Goal: Task Accomplishment & Management: Manage account settings

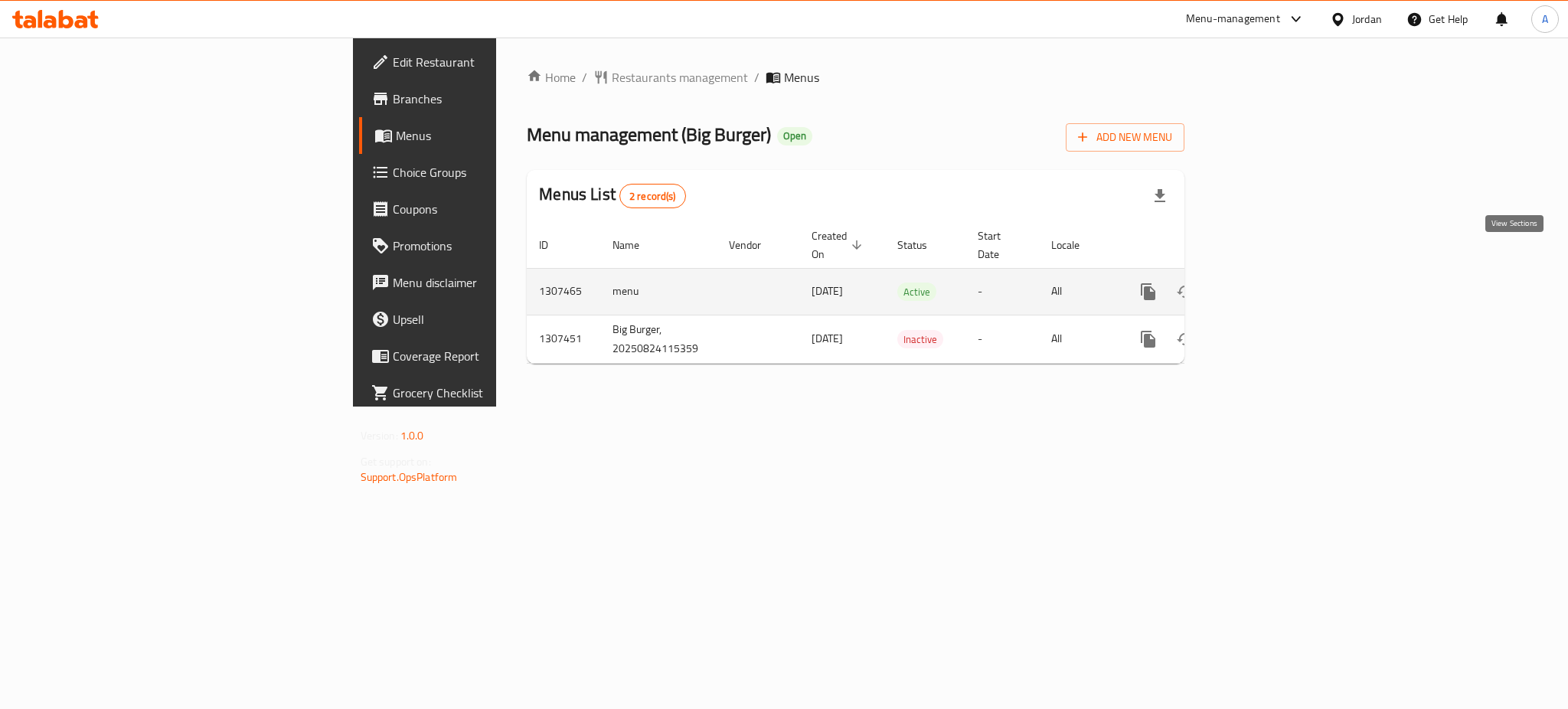
click at [1268, 283] on icon "enhanced table" at bounding box center [1258, 292] width 19 height 19
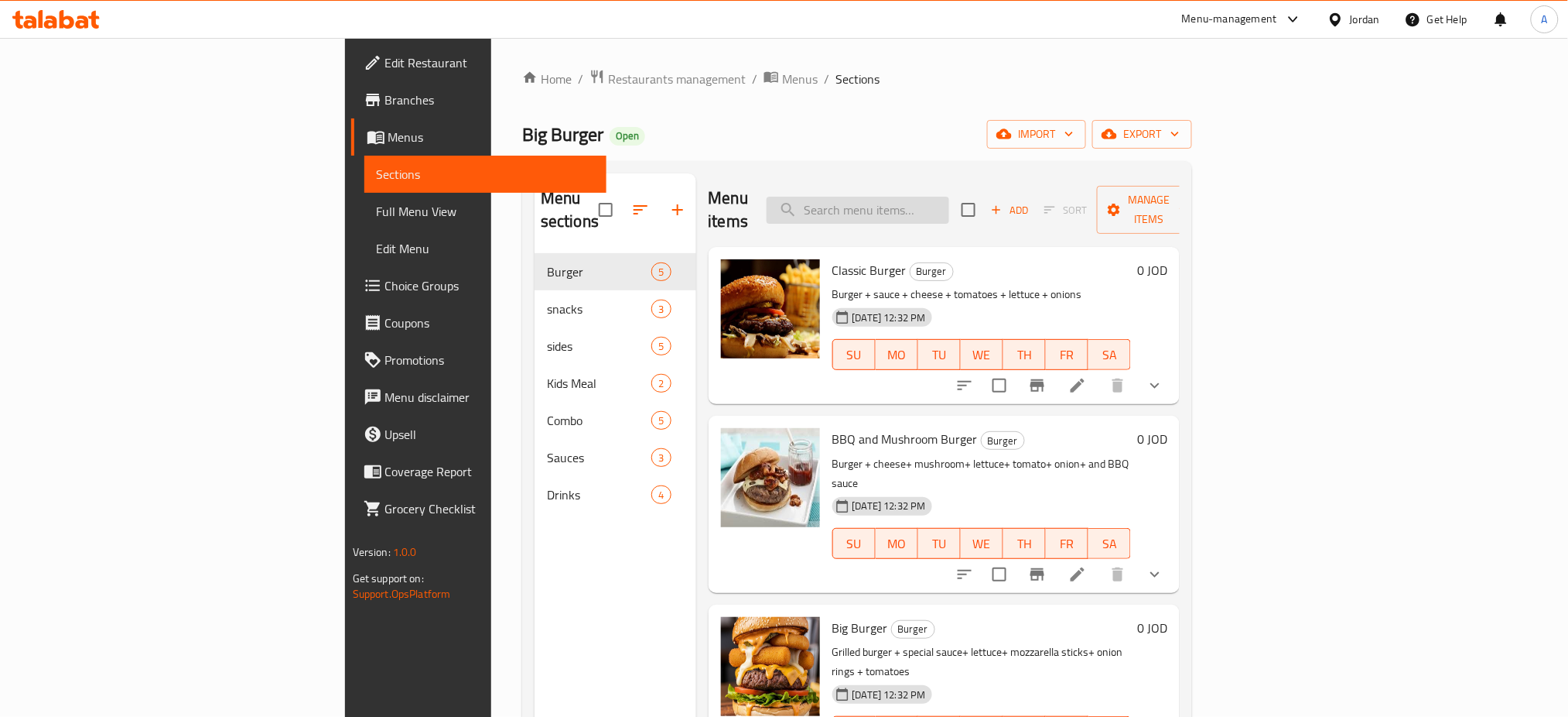
click at [947, 197] on input "search" at bounding box center [857, 210] width 183 height 27
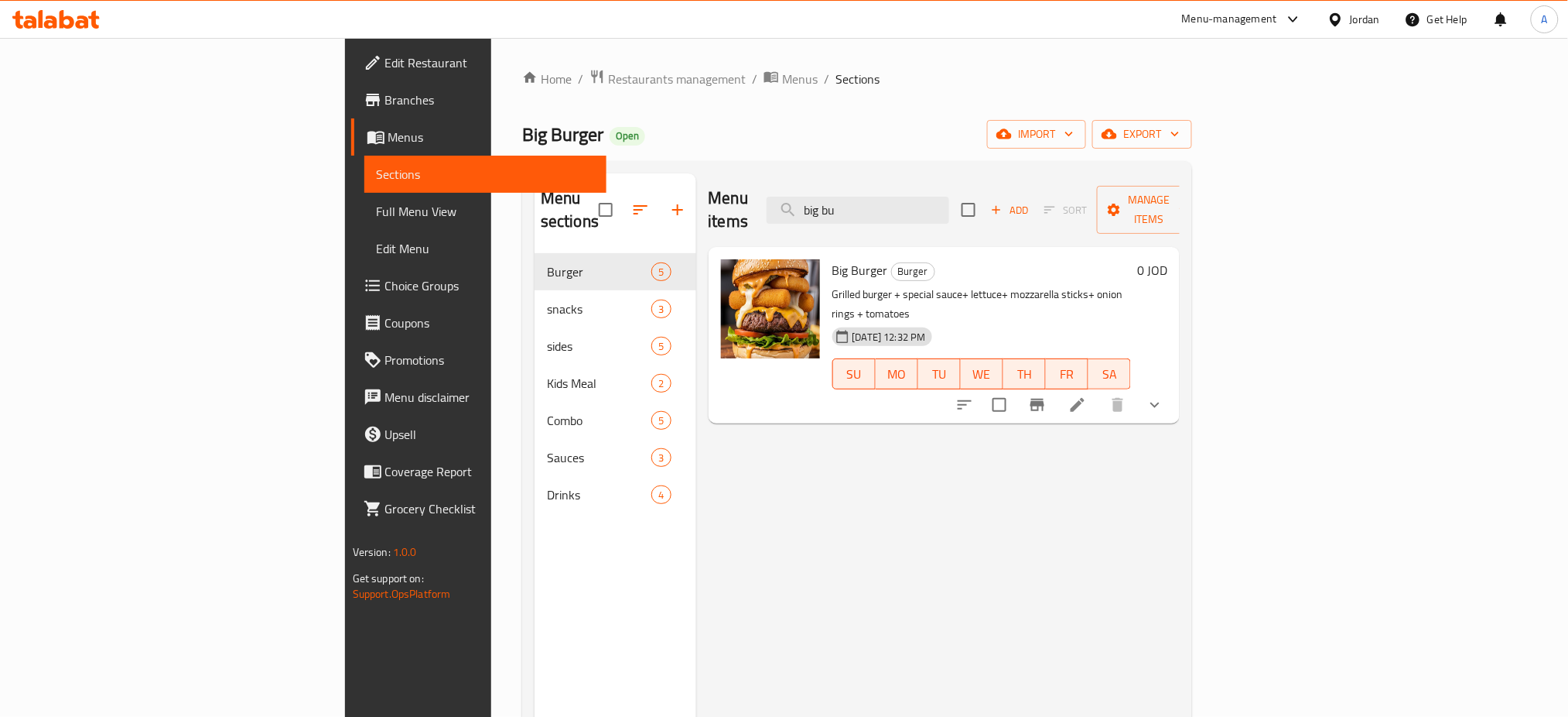
type input "big bu"
click at [1164, 395] on icon "show more" at bounding box center [1155, 404] width 19 height 19
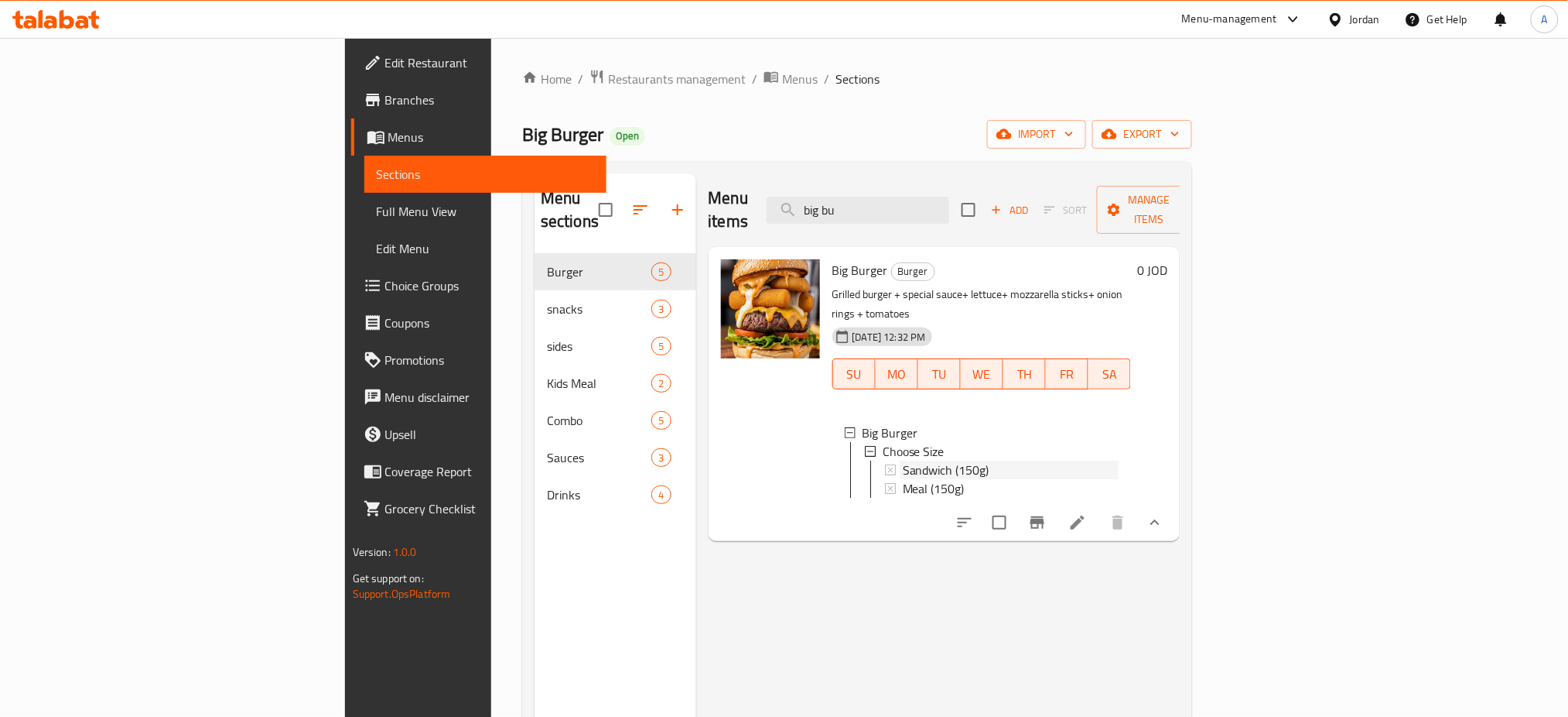
click at [1120, 461] on div "Sandwich (150g)" at bounding box center [1011, 470] width 216 height 19
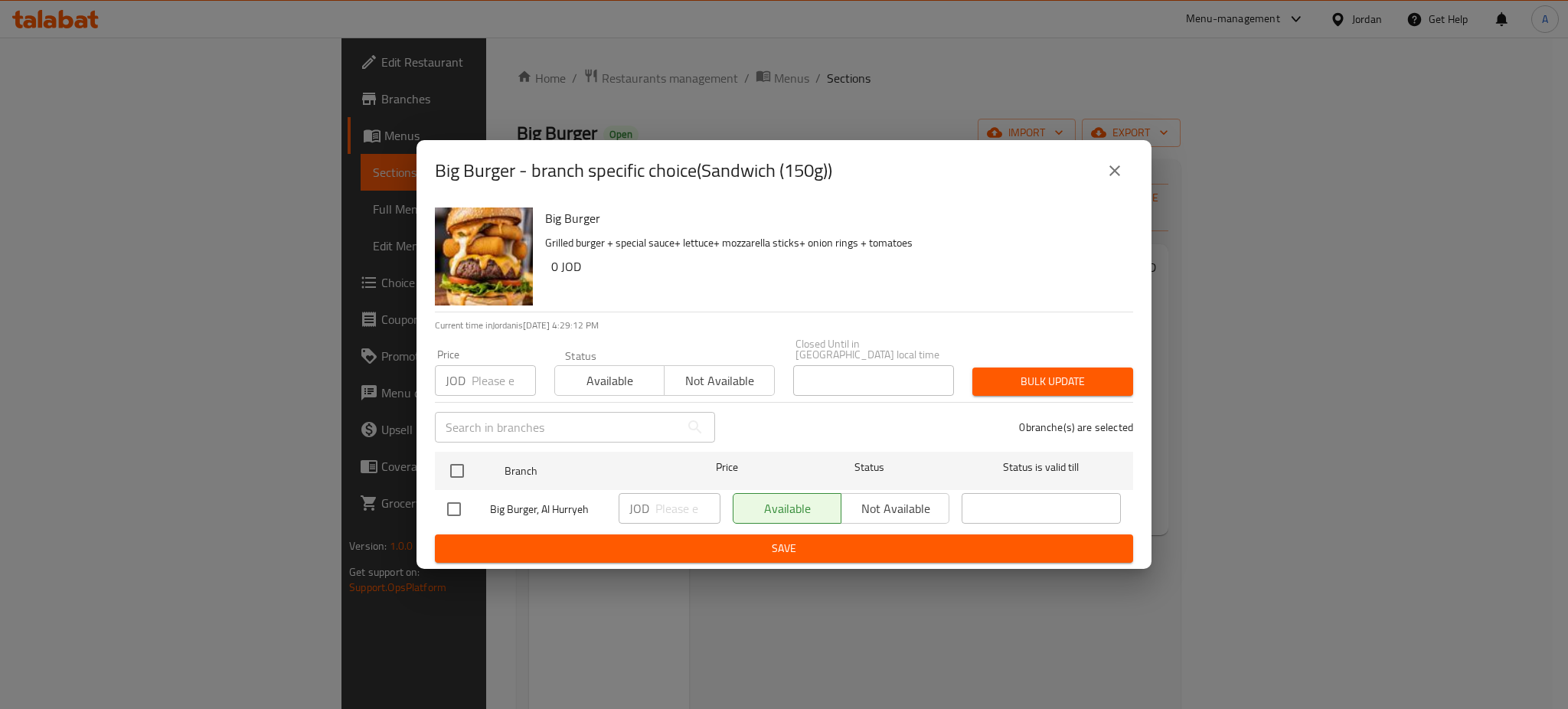
click at [1124, 189] on button "close" at bounding box center [1115, 170] width 37 height 37
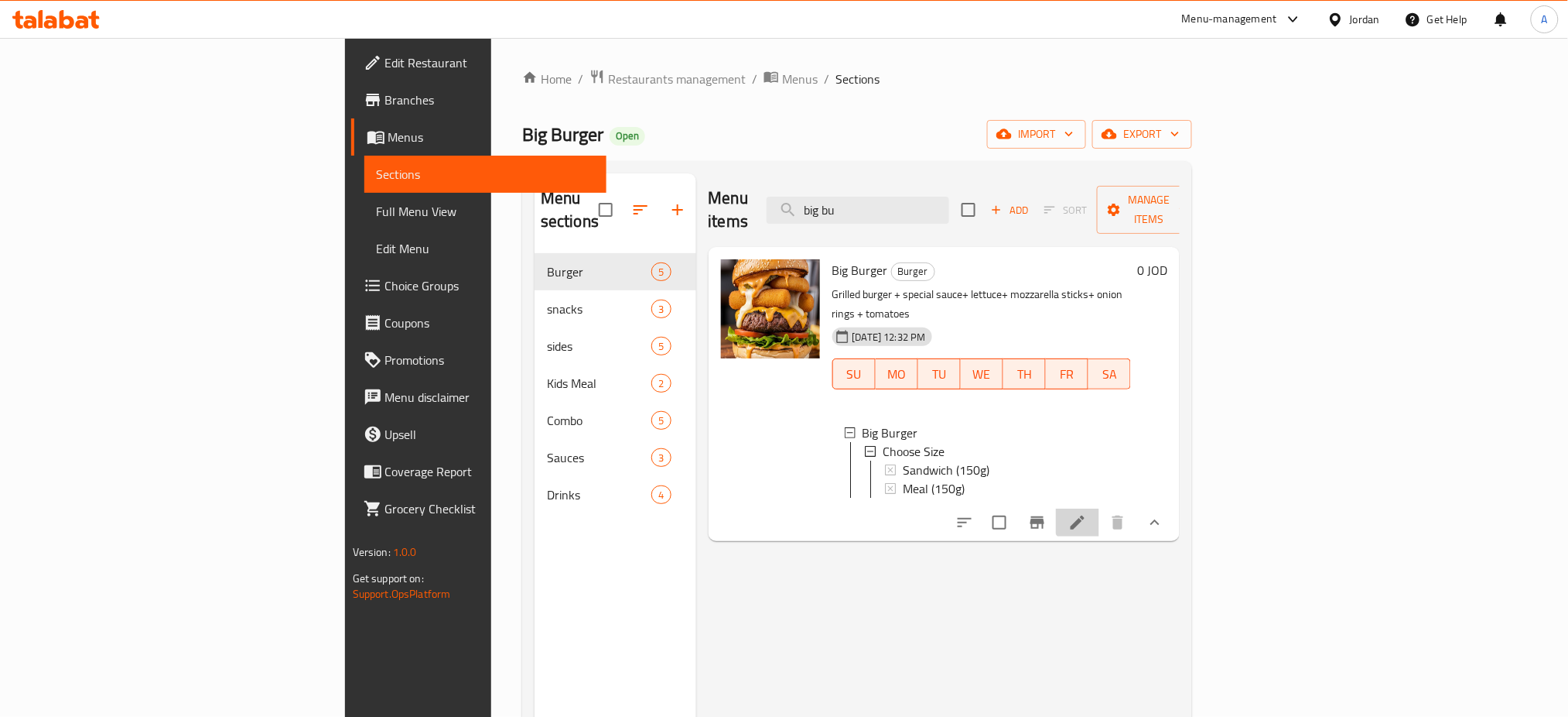
click at [1099, 509] on li at bounding box center [1077, 522] width 43 height 28
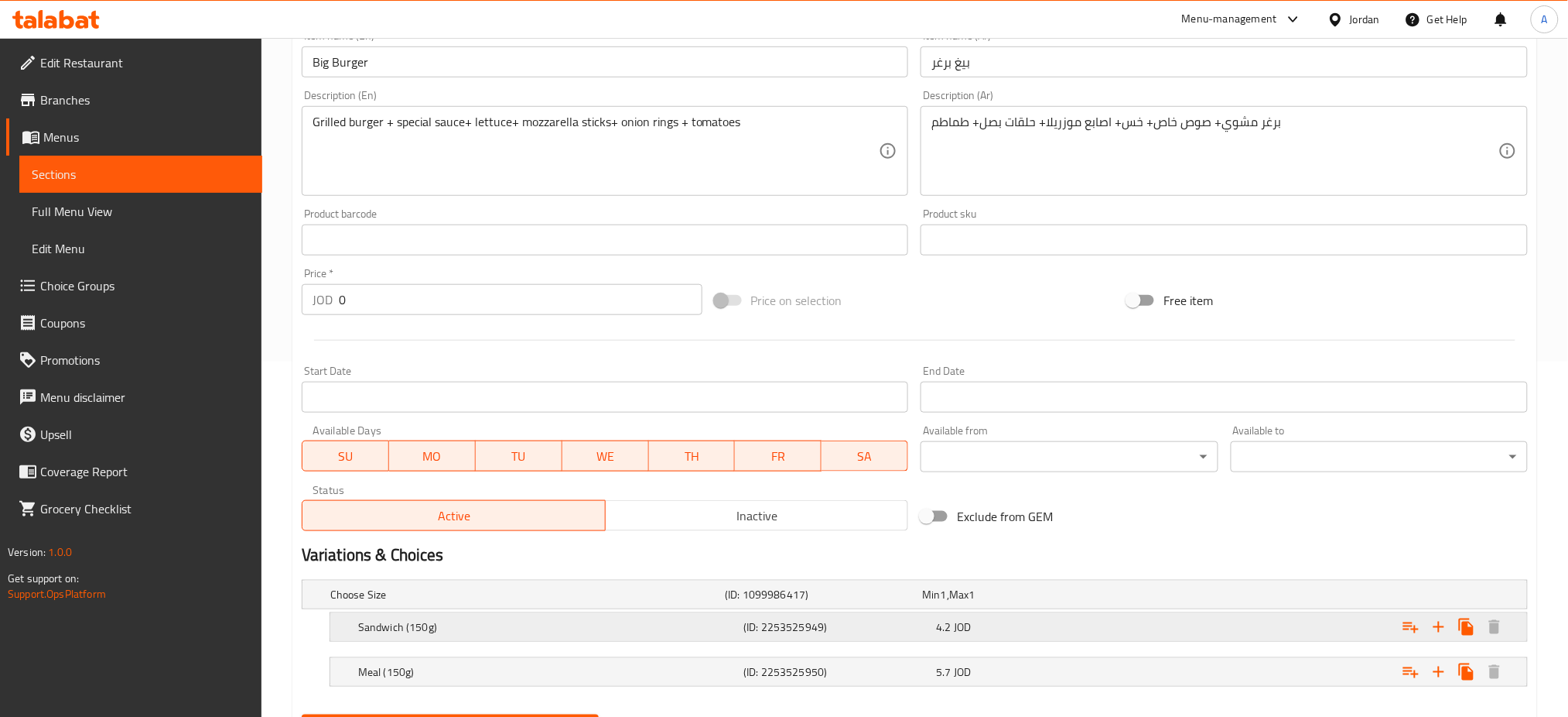
scroll to position [359, 0]
click at [1229, 641] on nav at bounding box center [915, 648] width 1226 height 13
click at [1229, 606] on div "Expand" at bounding box center [1318, 623] width 385 height 34
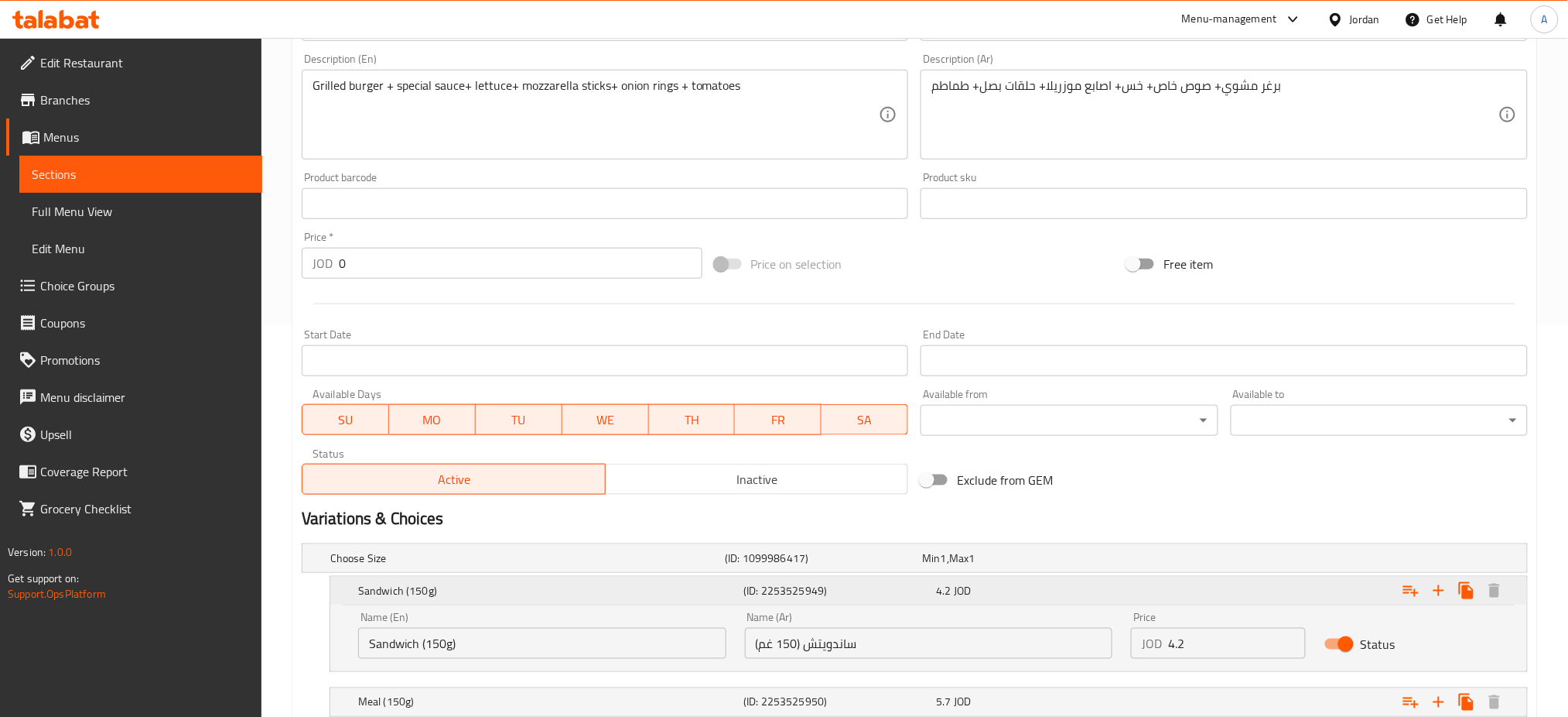
scroll to position [422, 0]
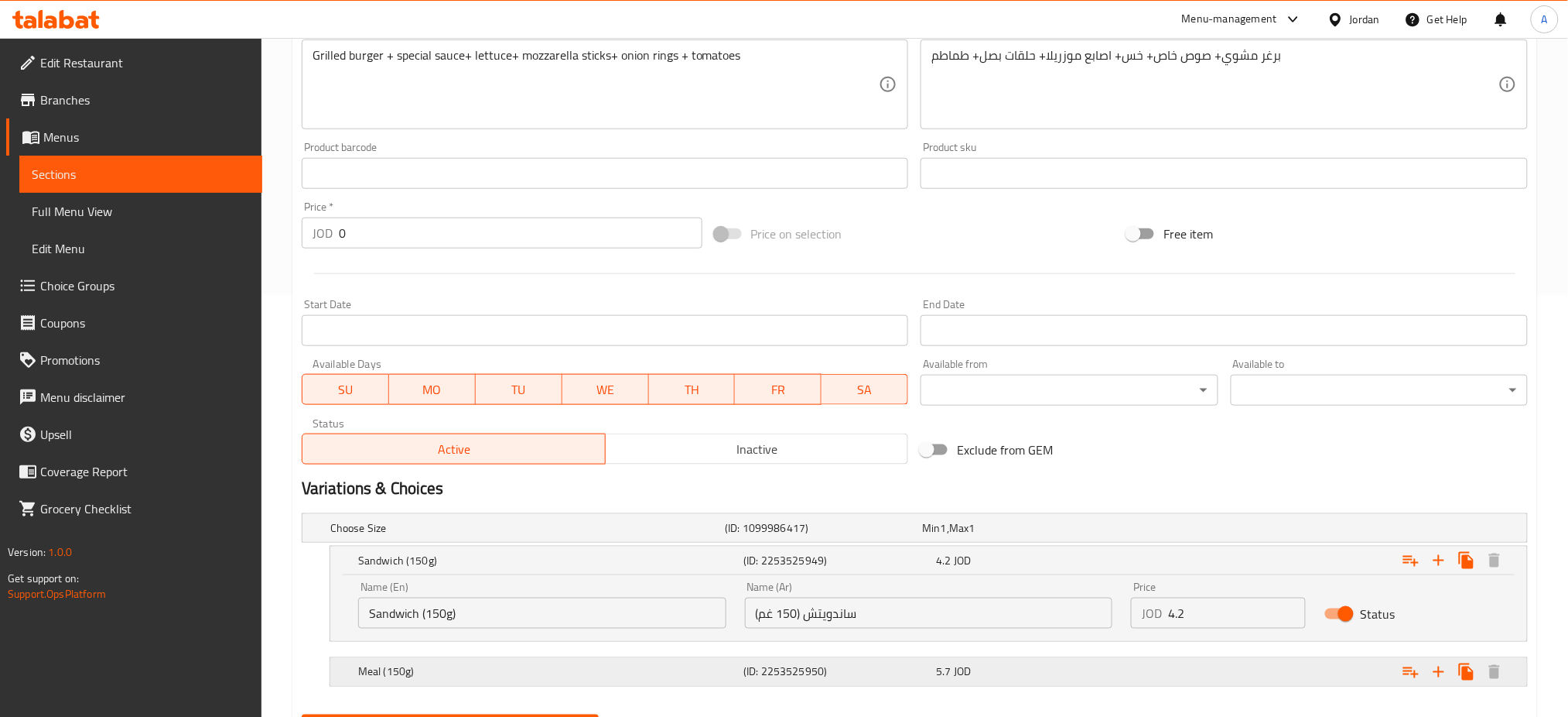
click at [1227, 655] on div "Expand" at bounding box center [1318, 672] width 385 height 34
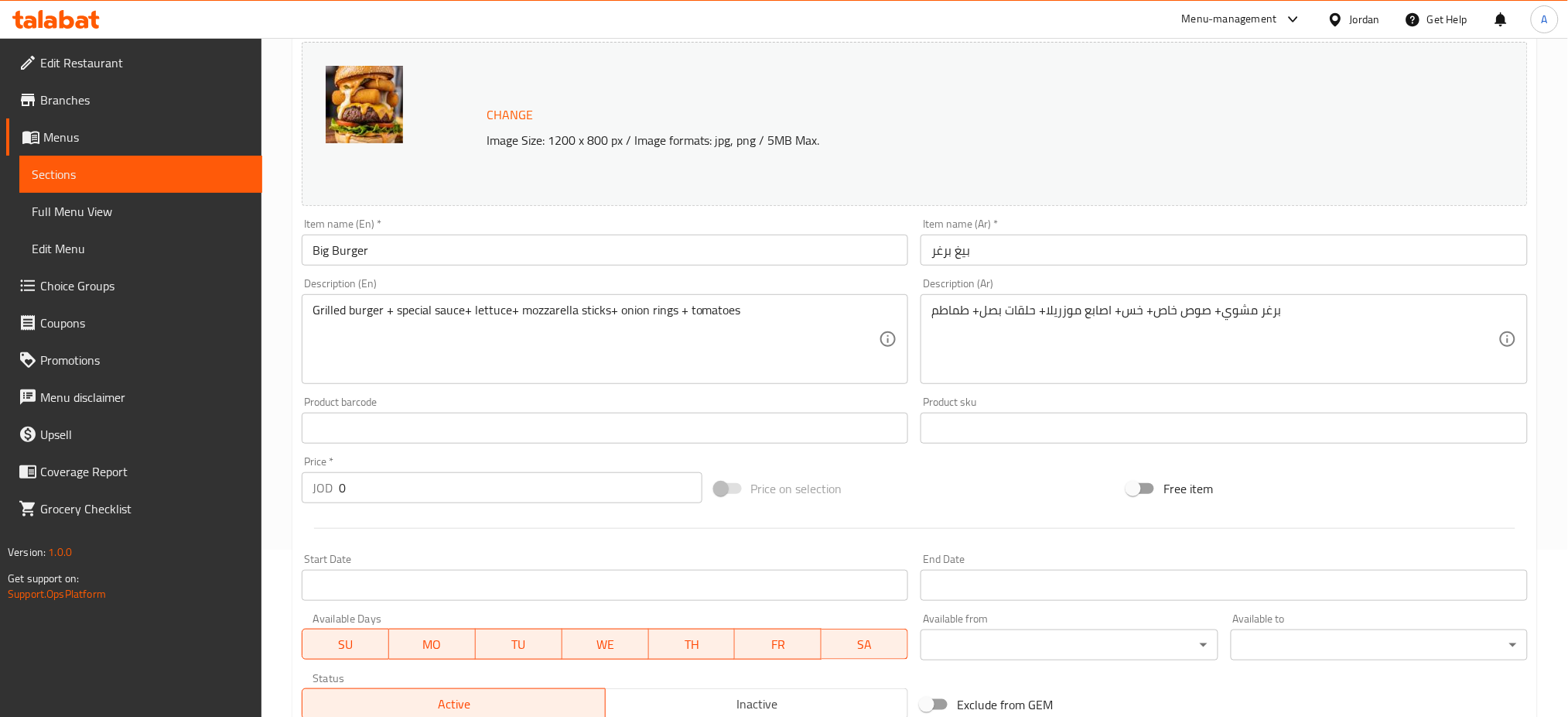
scroll to position [0, 0]
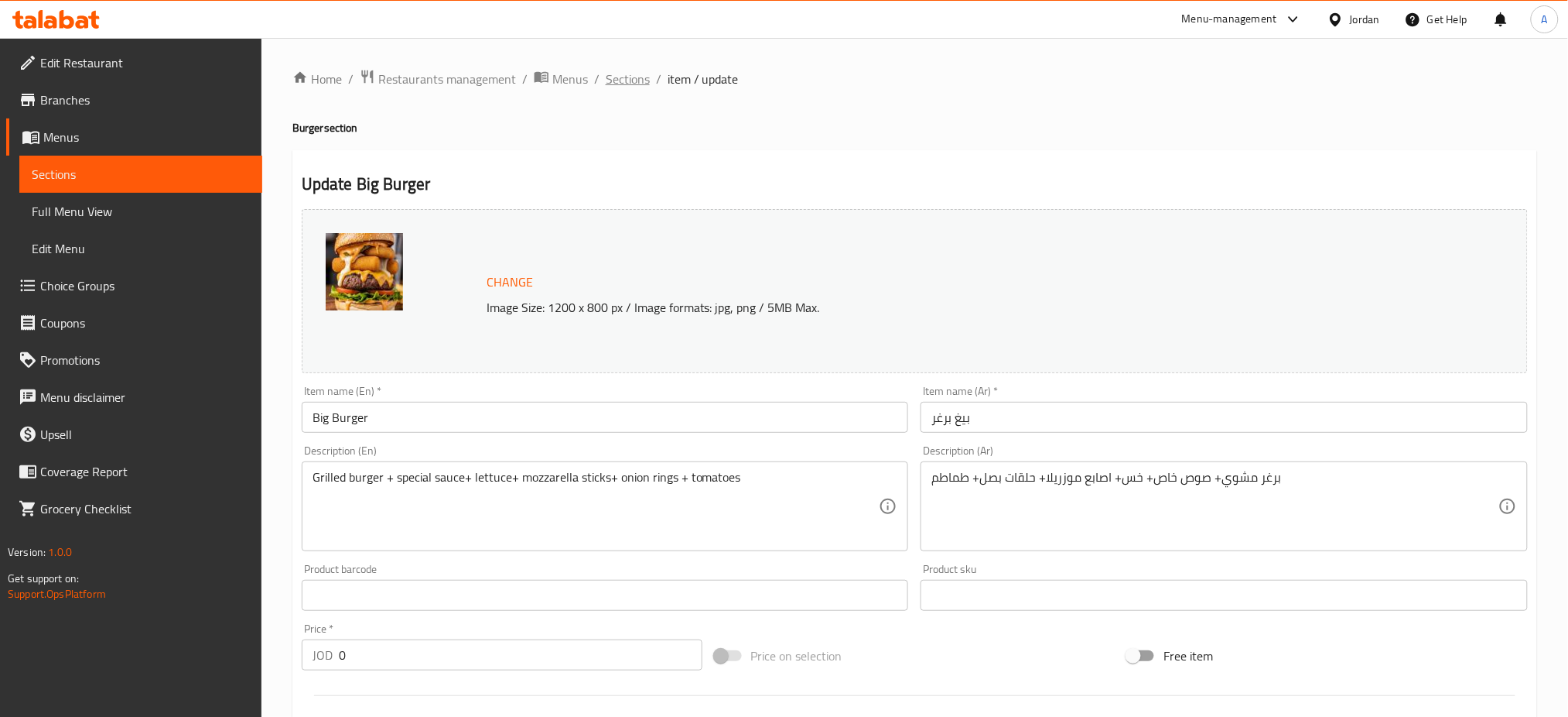
click at [606, 79] on span "Sections" at bounding box center [628, 78] width 44 height 19
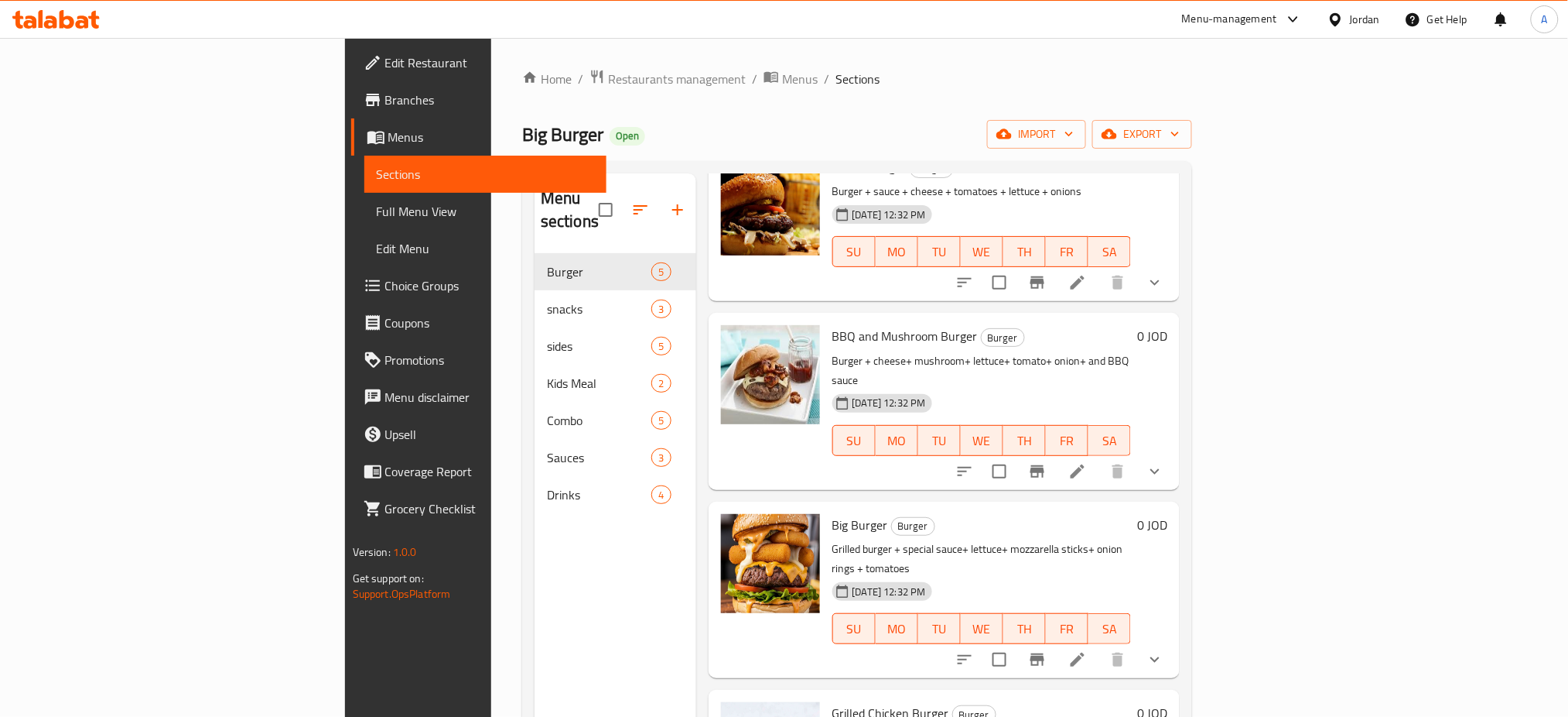
scroll to position [104, 0]
click at [1174, 640] on button "show more" at bounding box center [1155, 658] width 37 height 37
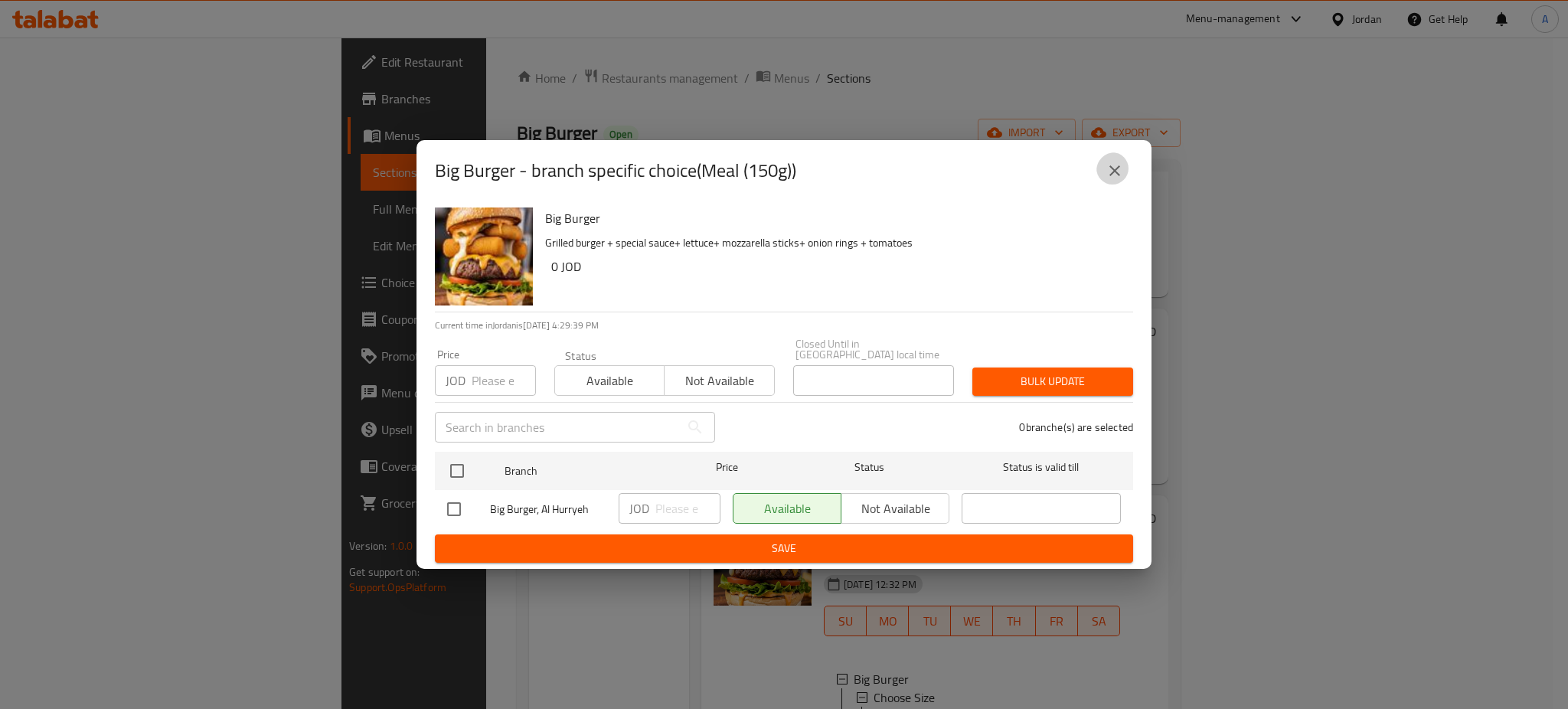
click at [1131, 185] on button "close" at bounding box center [1115, 170] width 37 height 37
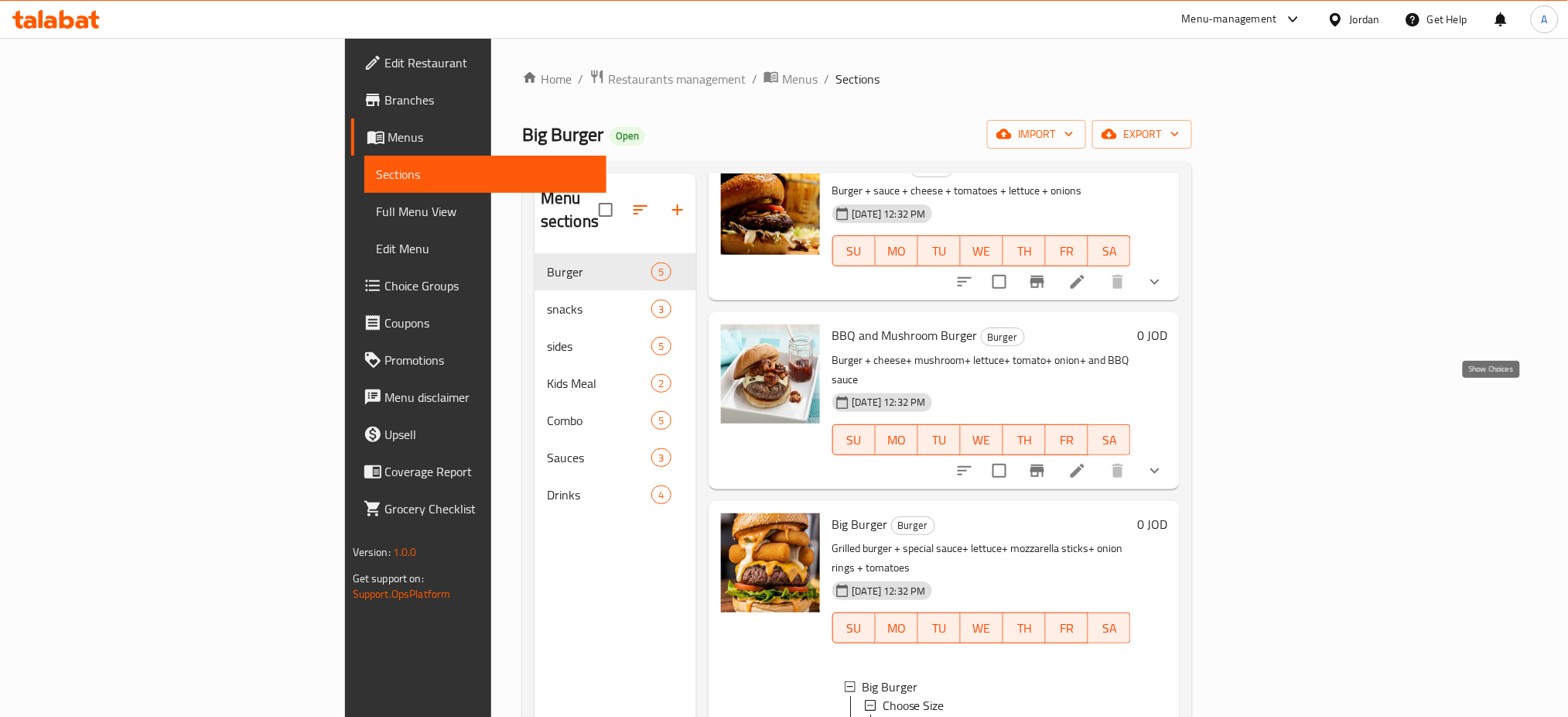
click at [1164, 461] on icon "show more" at bounding box center [1155, 470] width 19 height 19
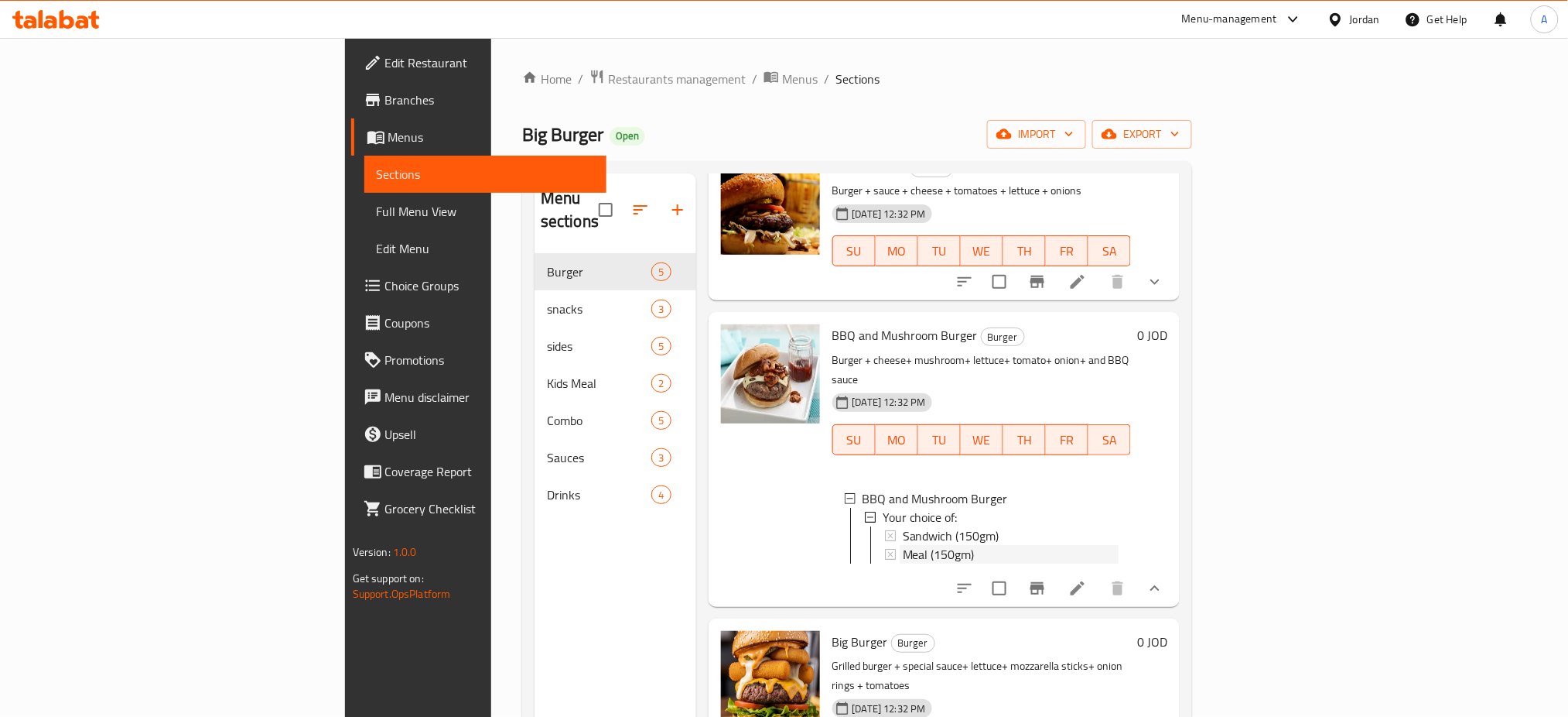
click at [1120, 545] on div "Meal (150gm)" at bounding box center [1011, 554] width 216 height 19
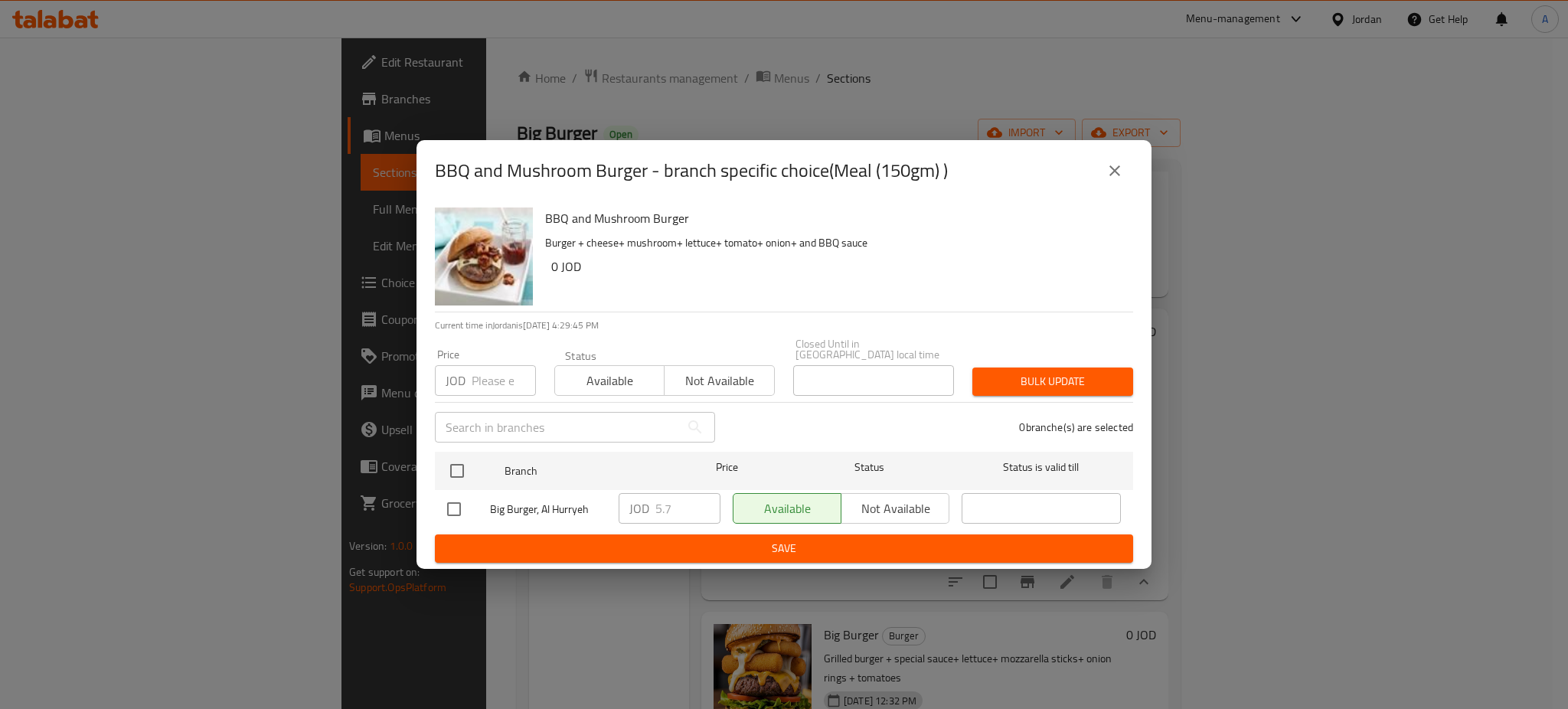
click at [1131, 186] on button "close" at bounding box center [1115, 170] width 37 height 37
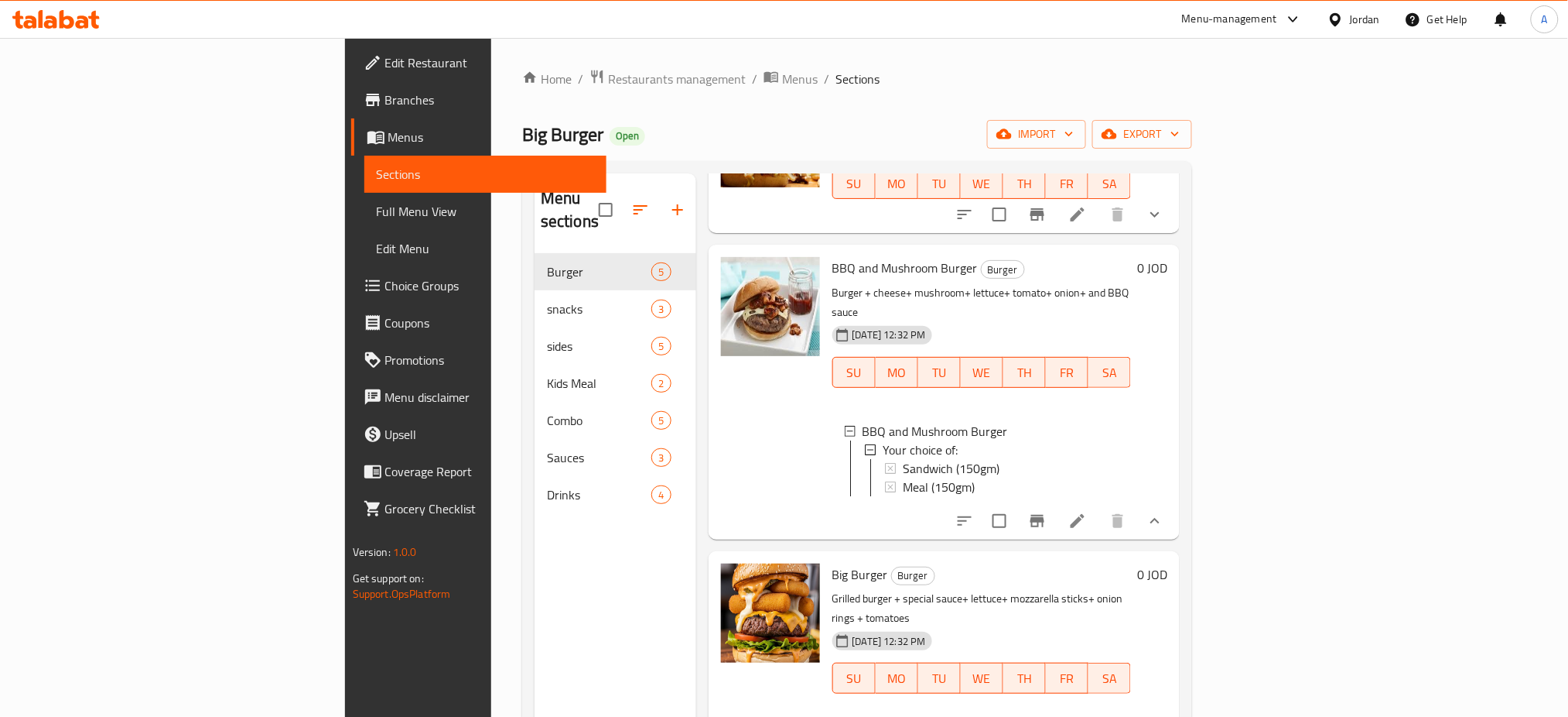
scroll to position [207, 0]
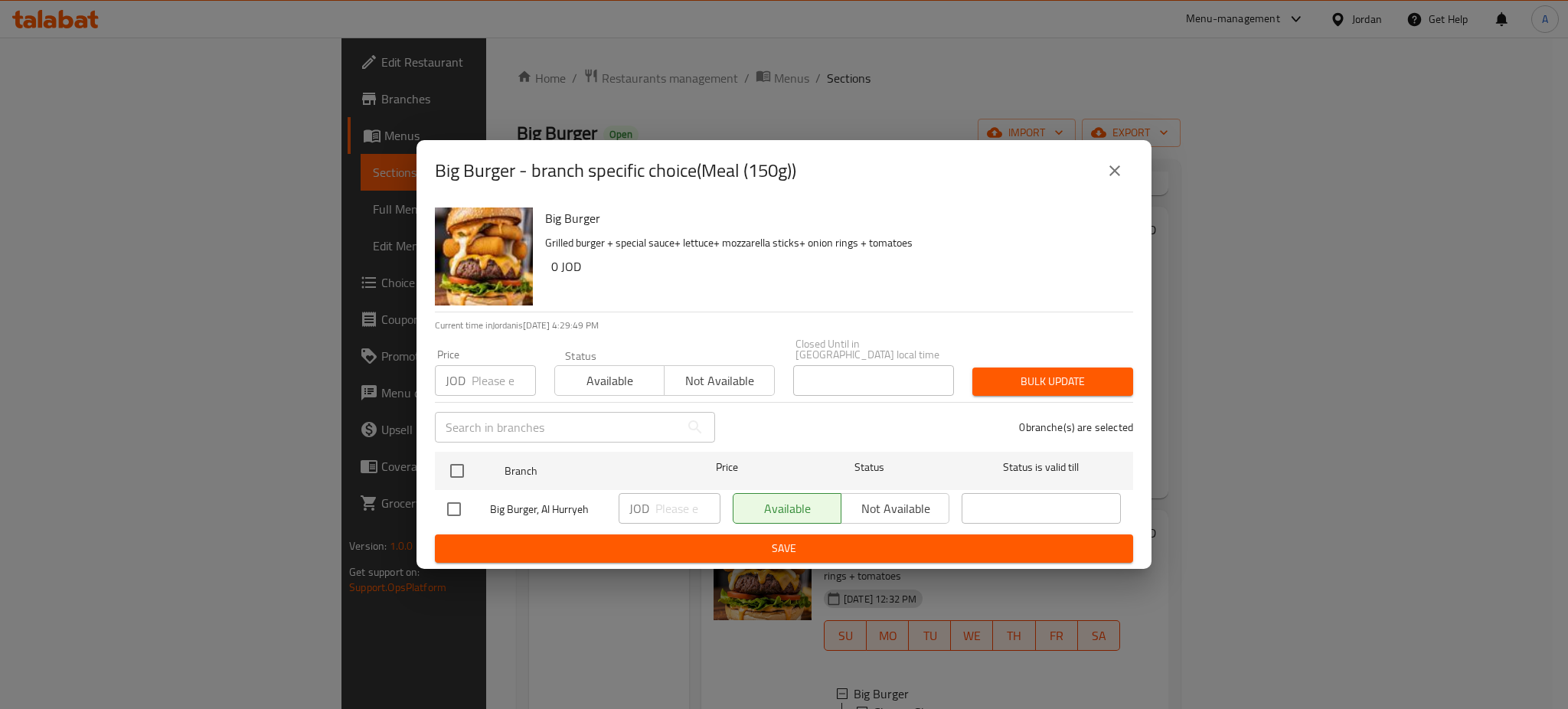
click at [1127, 187] on button "close" at bounding box center [1115, 170] width 37 height 37
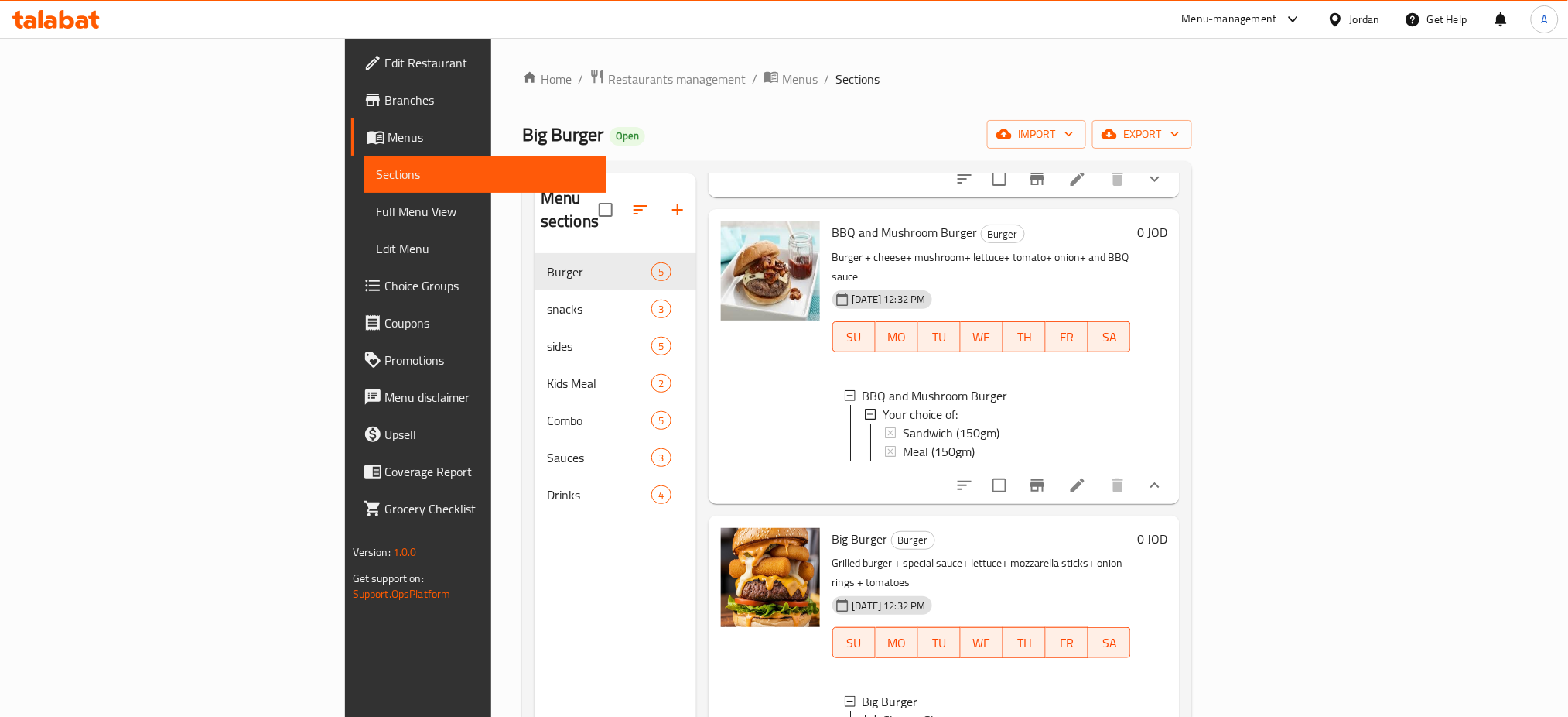
scroll to position [310, 0]
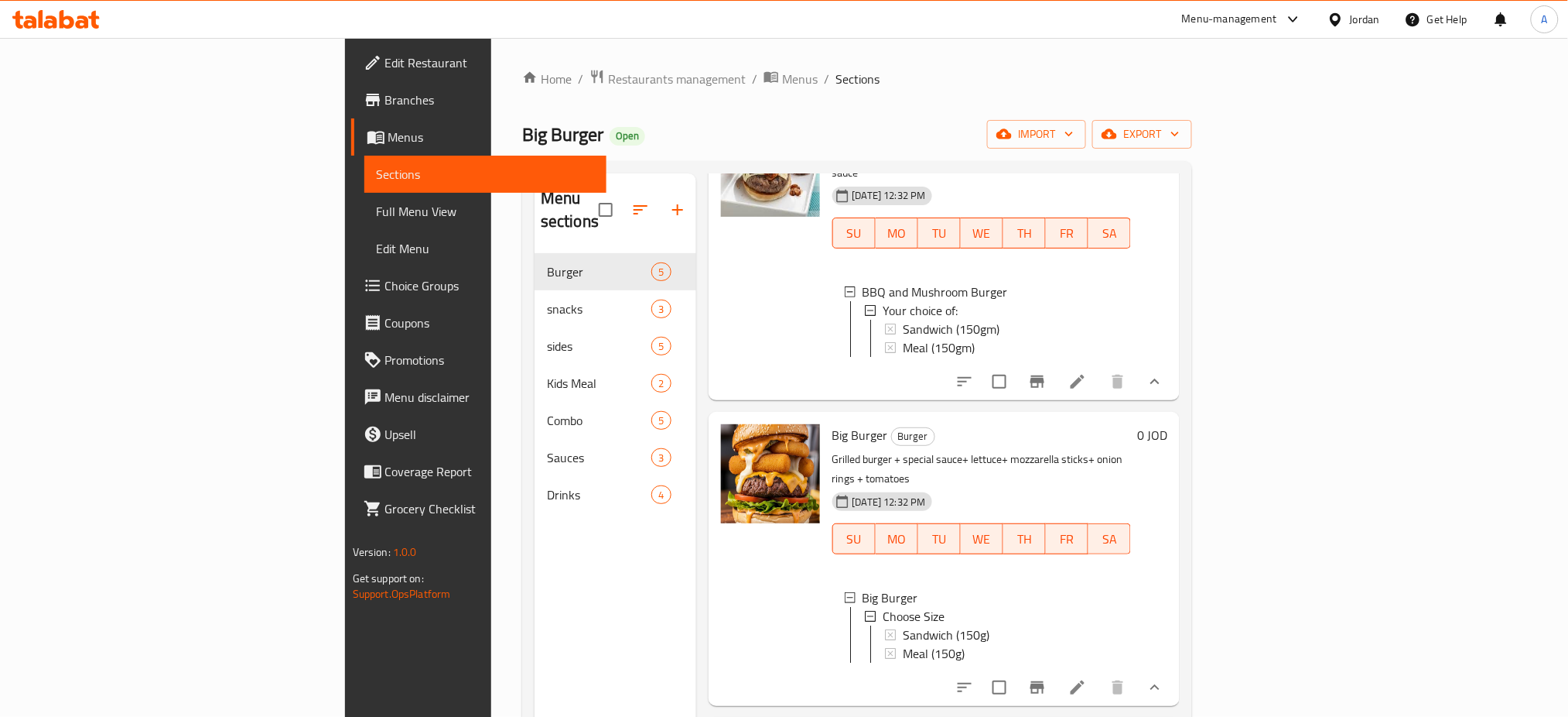
click at [1087, 678] on icon at bounding box center [1077, 687] width 19 height 19
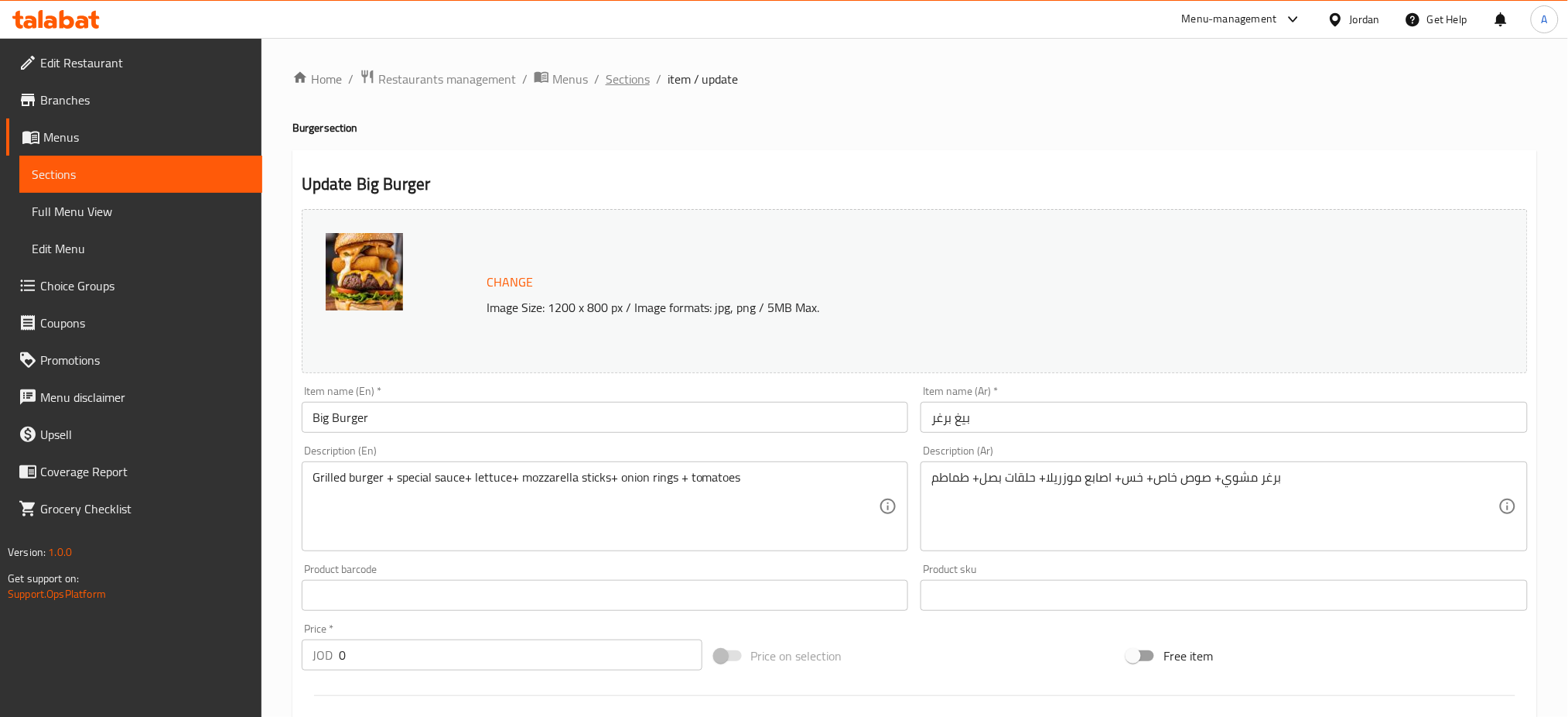
click at [582, 72] on ol "Home / Restaurants management / Menus / Sections / item / update" at bounding box center [914, 78] width 1245 height 20
click at [606, 83] on span "Sections" at bounding box center [628, 78] width 44 height 19
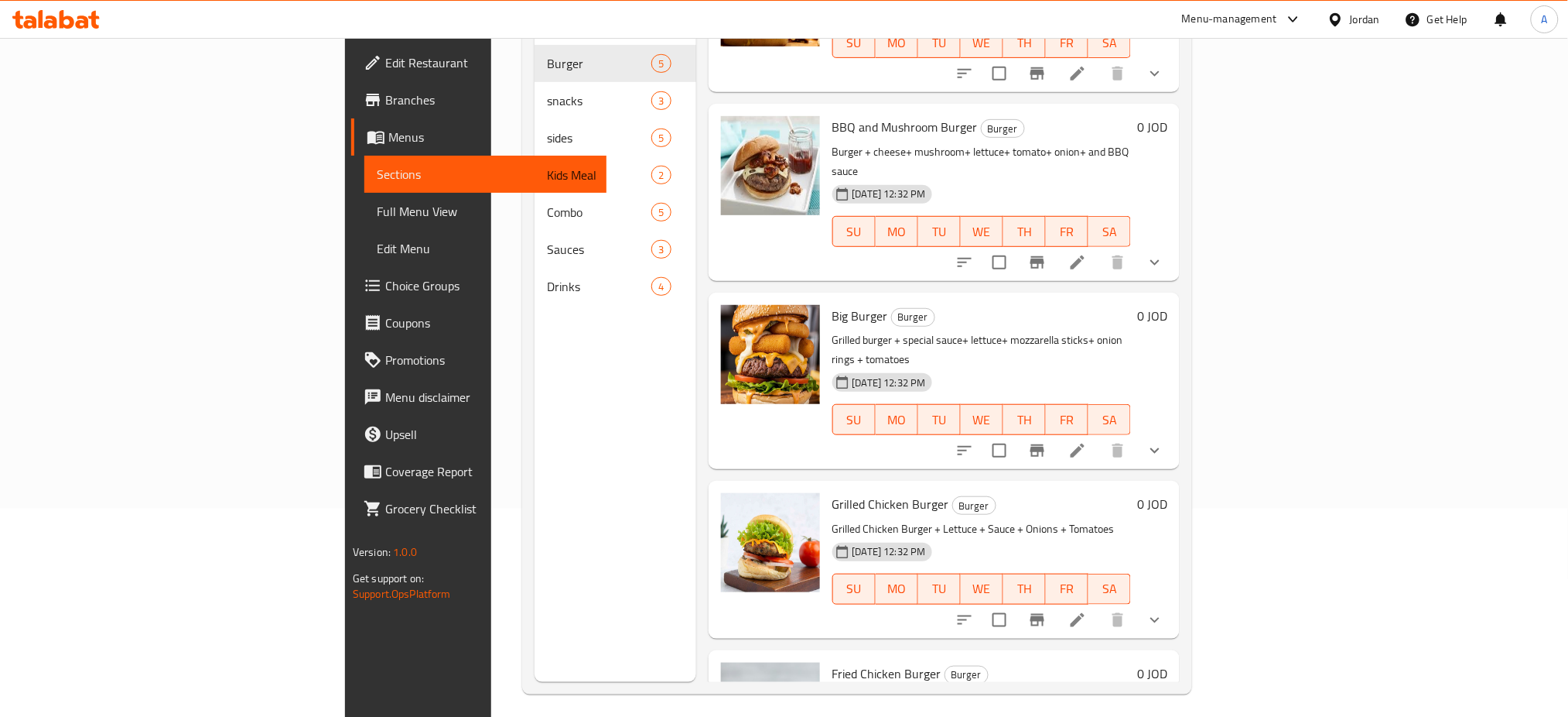
scroll to position [212, 0]
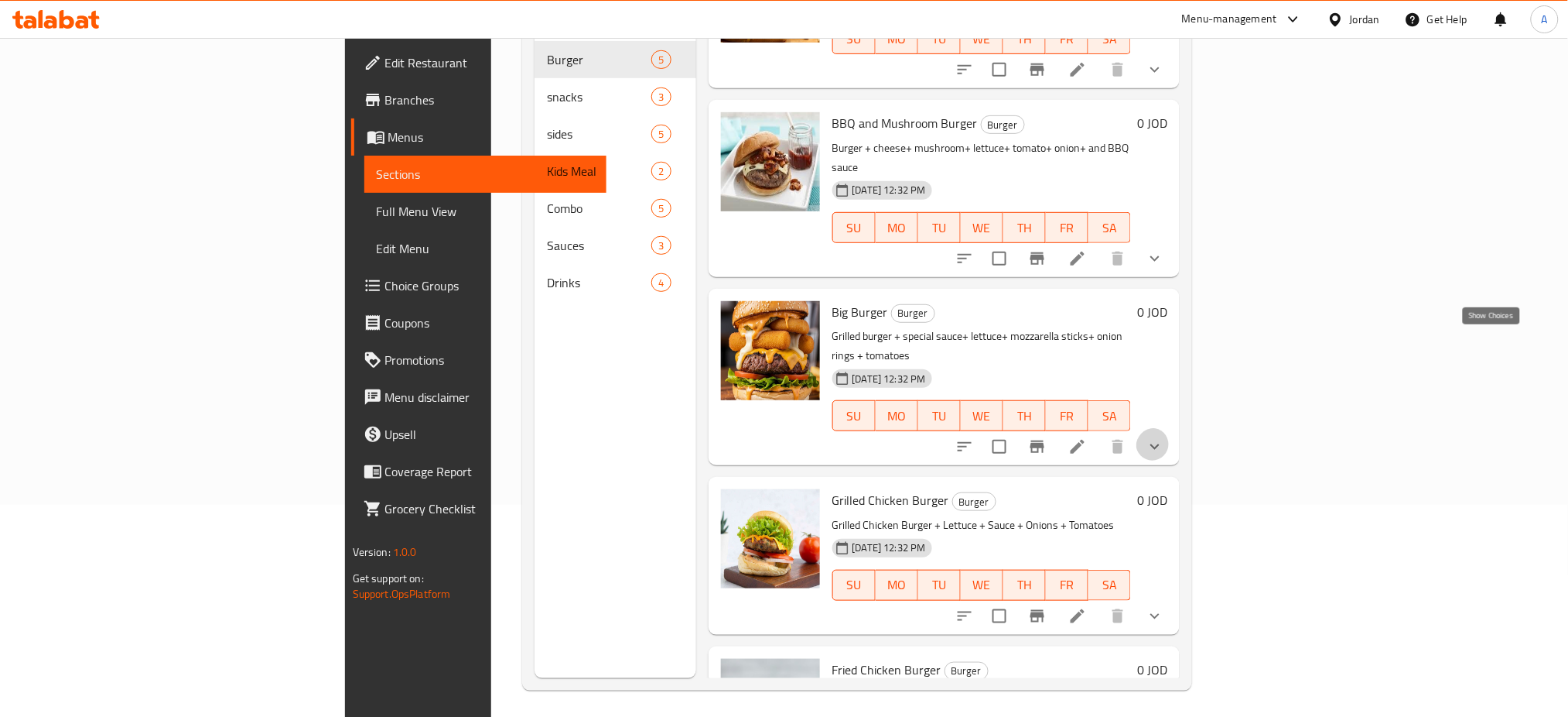
click at [1164, 437] on icon "show more" at bounding box center [1155, 446] width 19 height 19
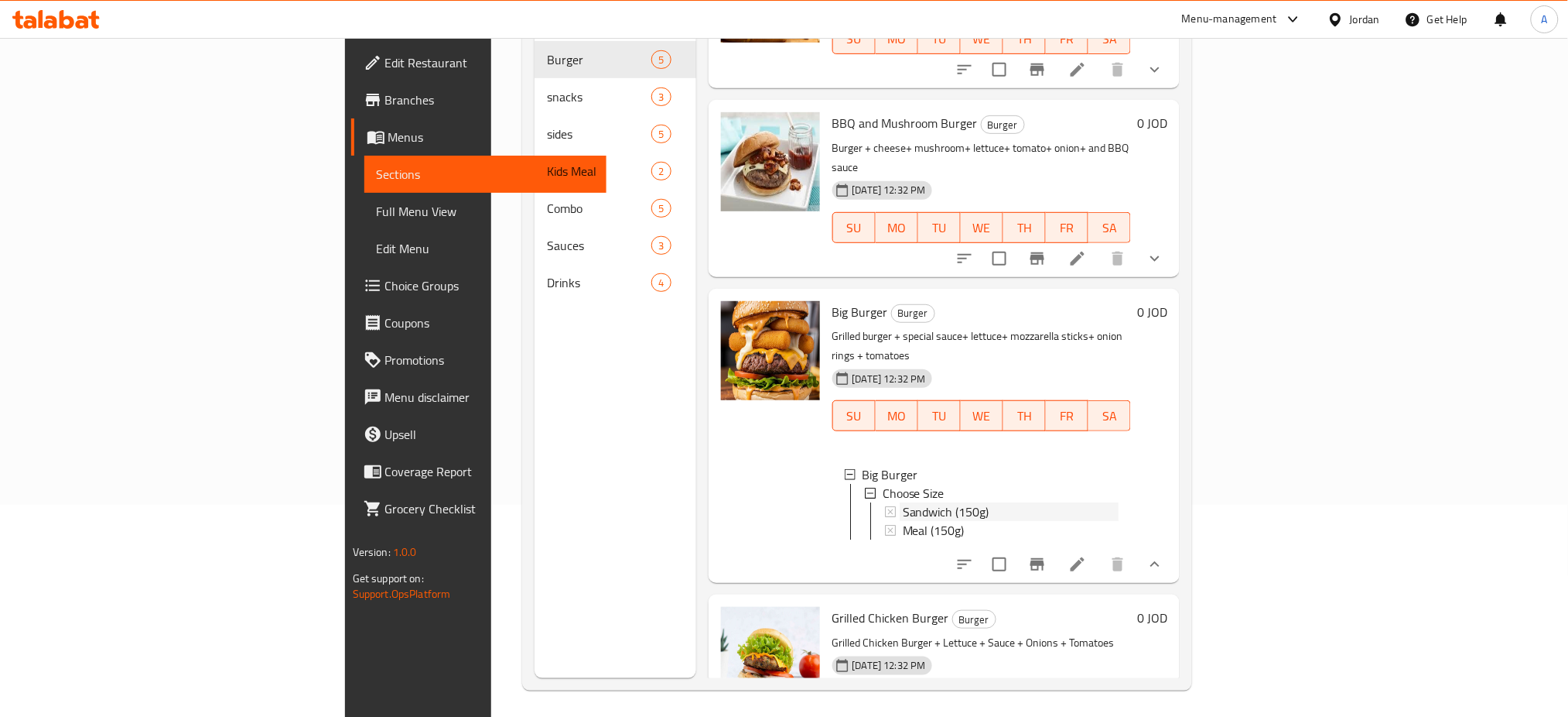
click at [913, 502] on div "Sandwich (150g)" at bounding box center [1011, 511] width 216 height 19
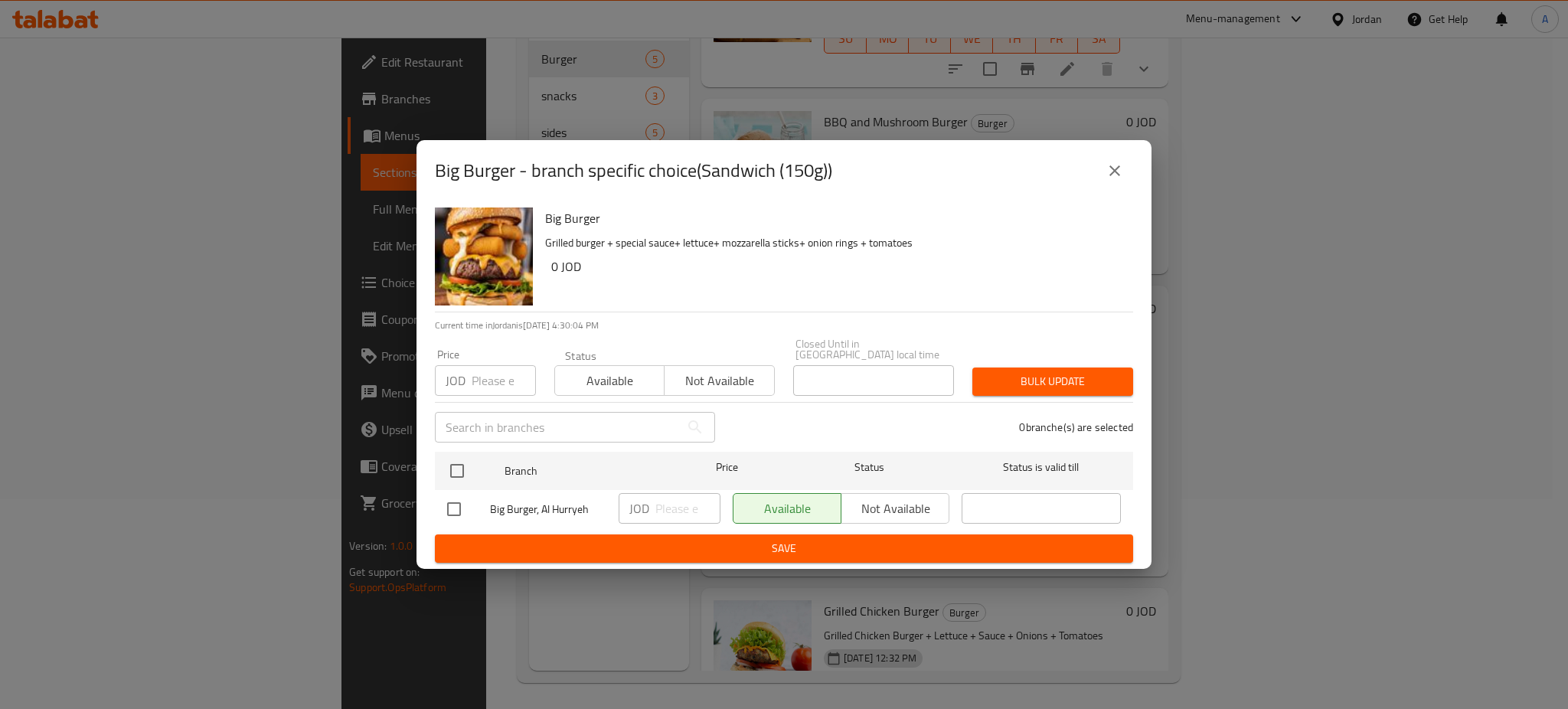
click at [472, 375] on input "number" at bounding box center [504, 380] width 64 height 30
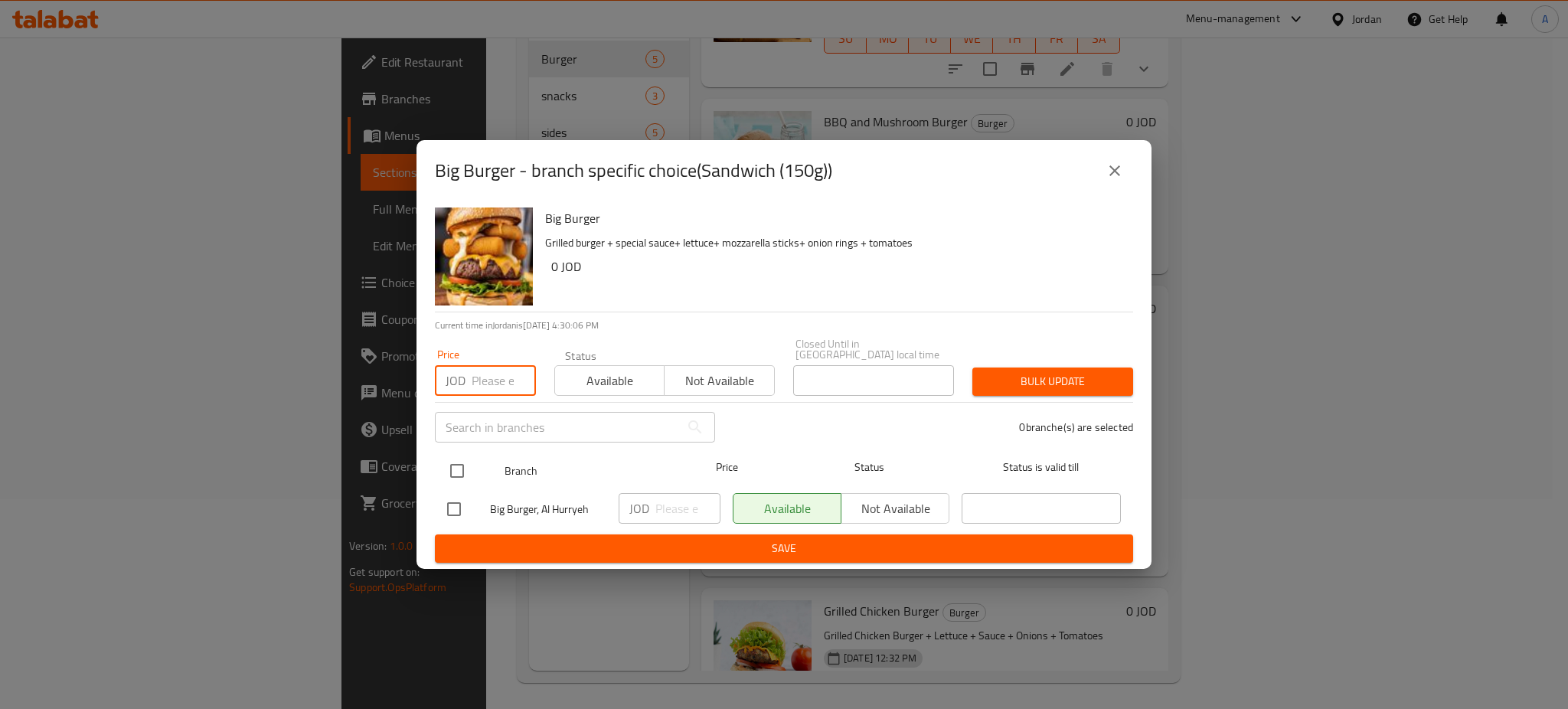
click at [453, 468] on input "checkbox" at bounding box center [457, 471] width 32 height 32
checkbox input "true"
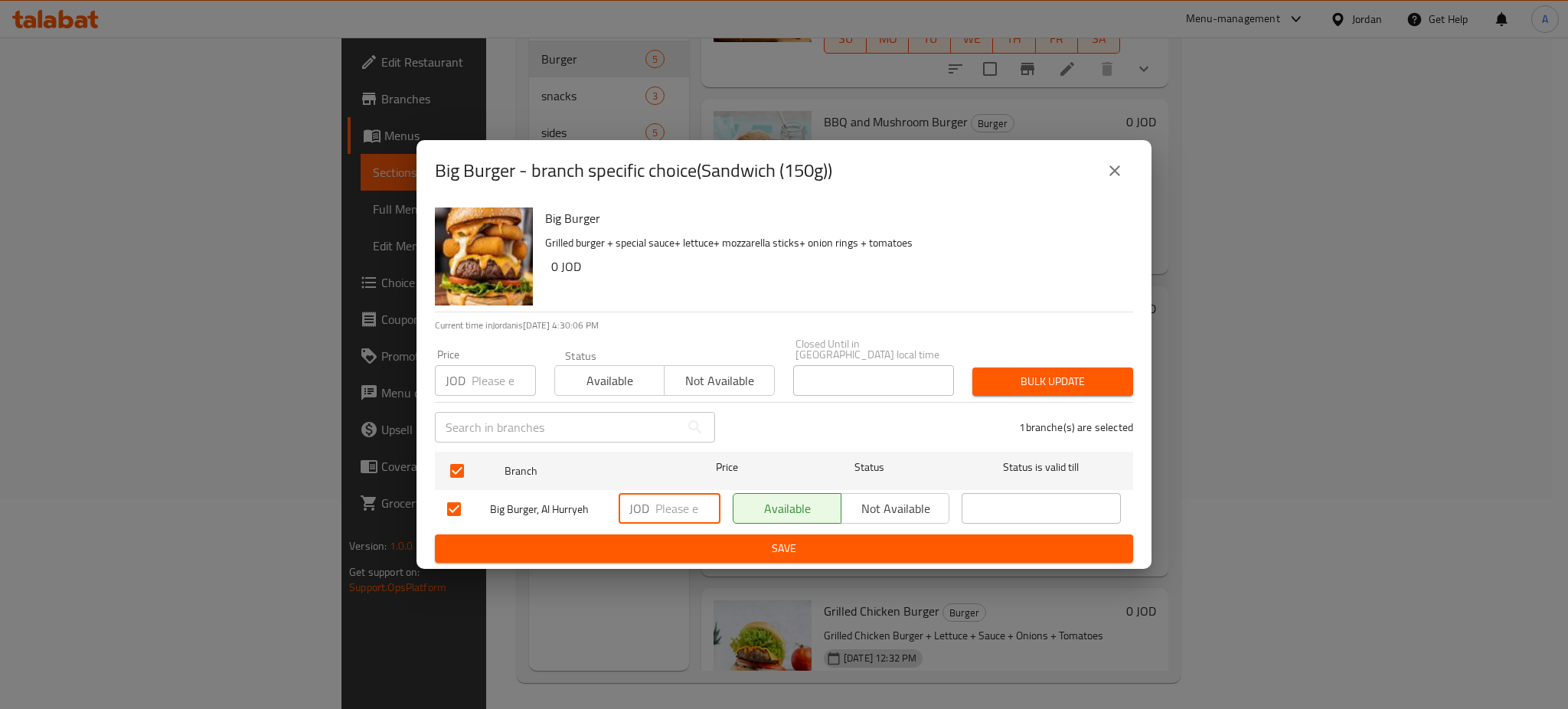
click at [666, 493] on input "number" at bounding box center [688, 508] width 65 height 30
type input "4.20"
click at [660, 539] on span "Save" at bounding box center [784, 548] width 674 height 19
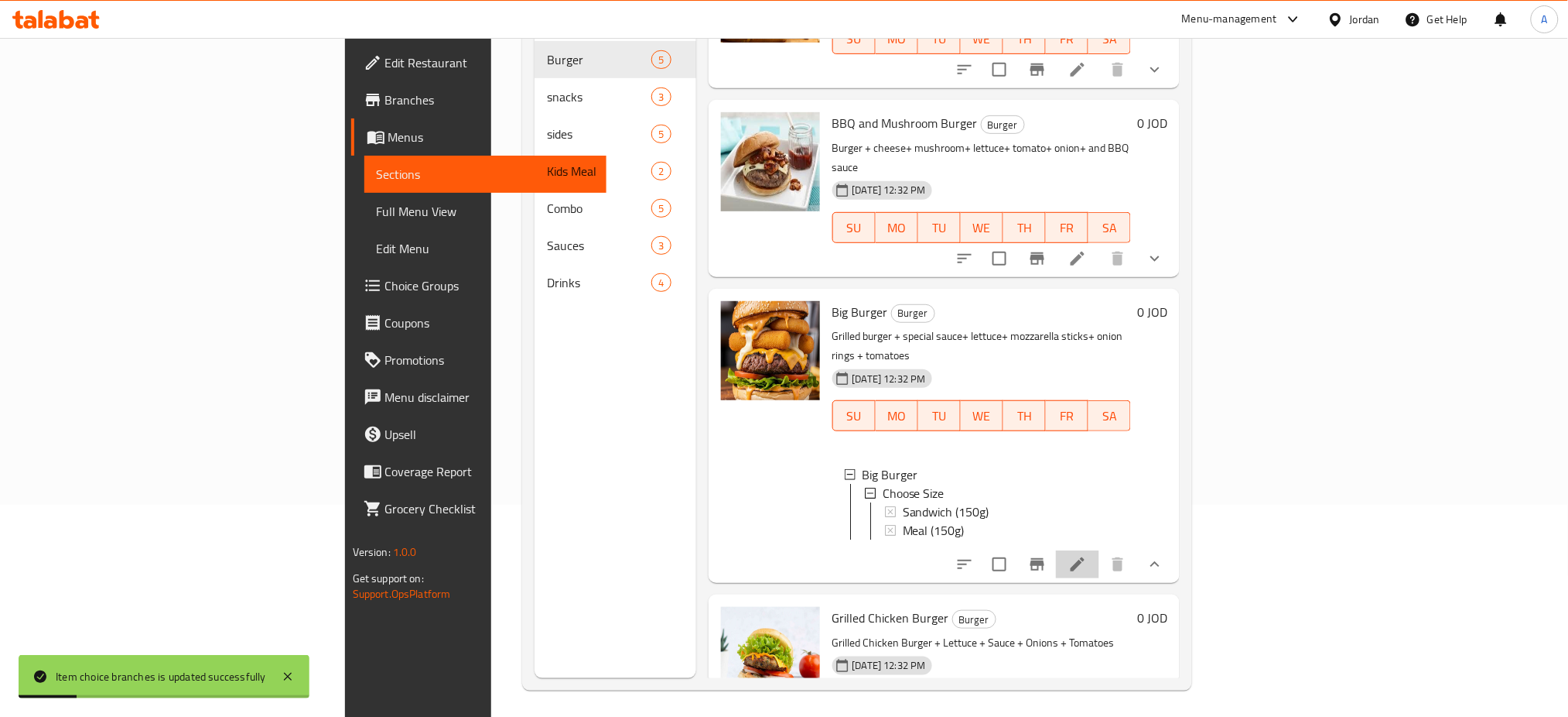
click at [1099, 550] on li at bounding box center [1077, 564] width 43 height 28
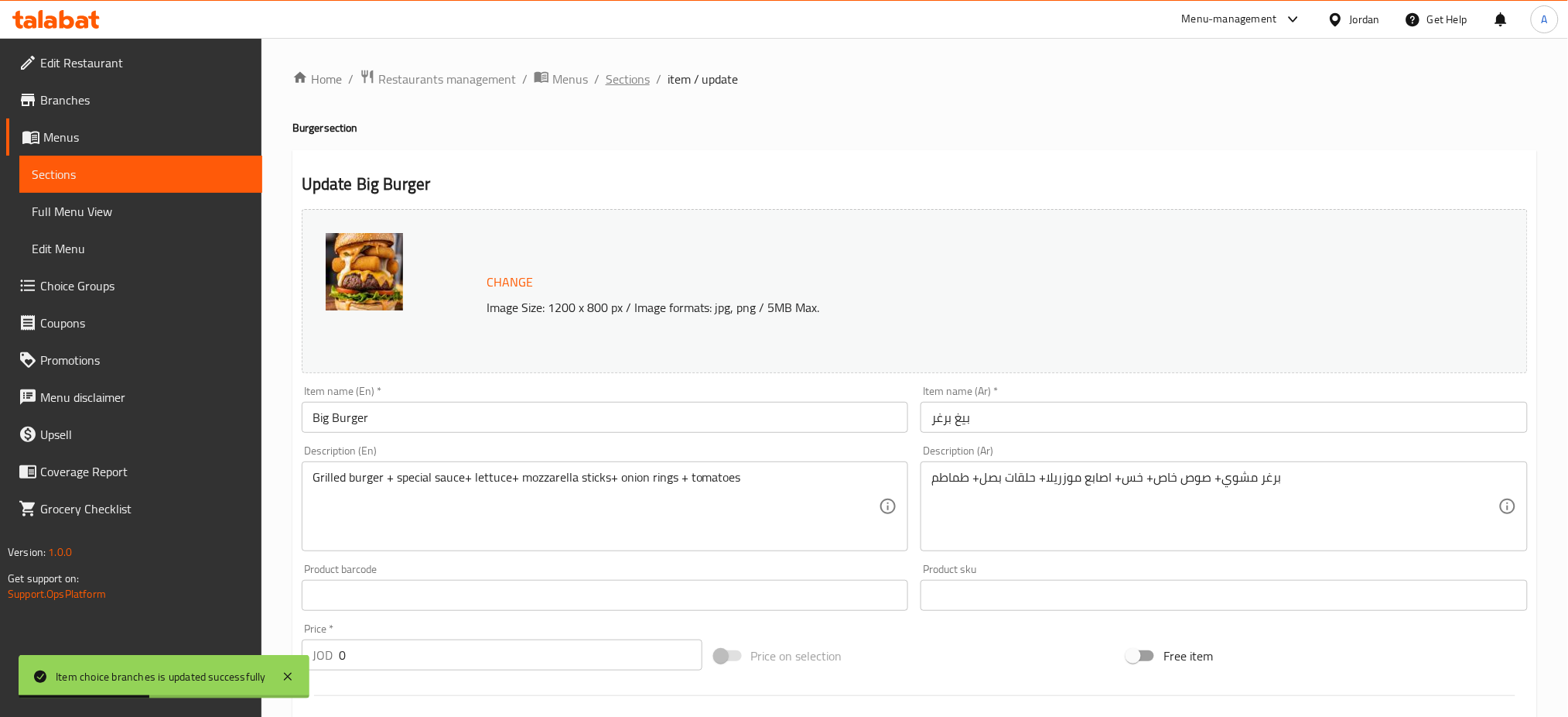
click at [606, 71] on span "Sections" at bounding box center [628, 78] width 44 height 19
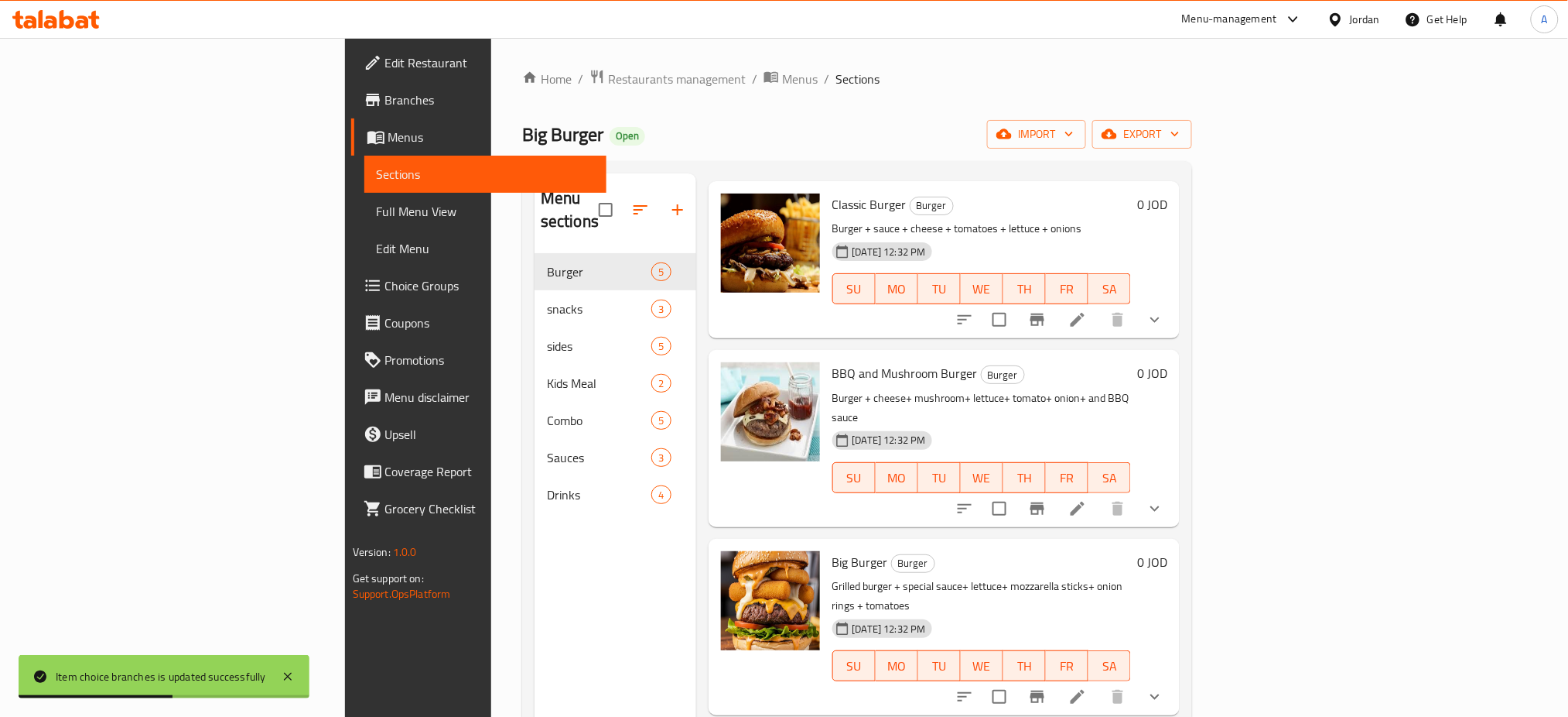
scroll to position [104, 0]
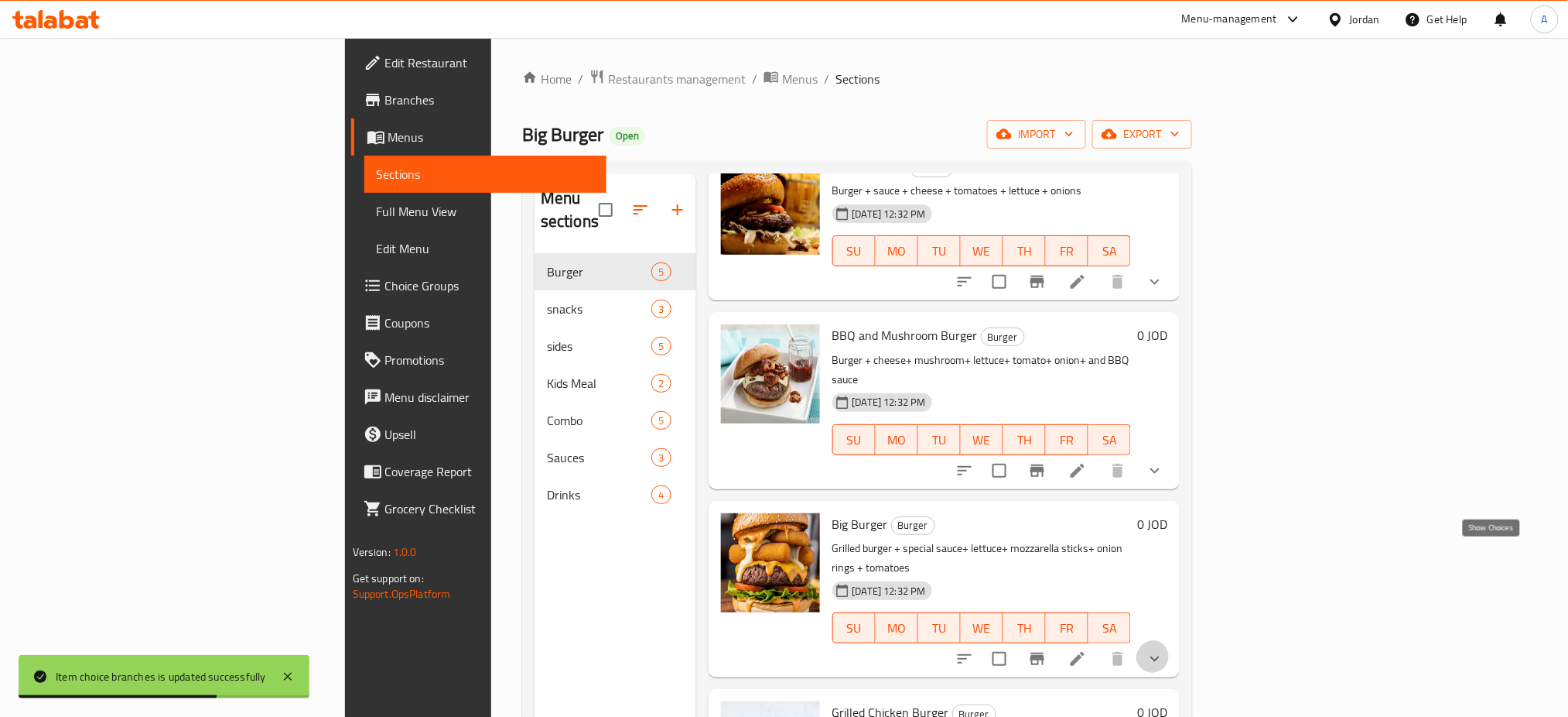
click at [1164, 649] on icon "show more" at bounding box center [1155, 658] width 19 height 19
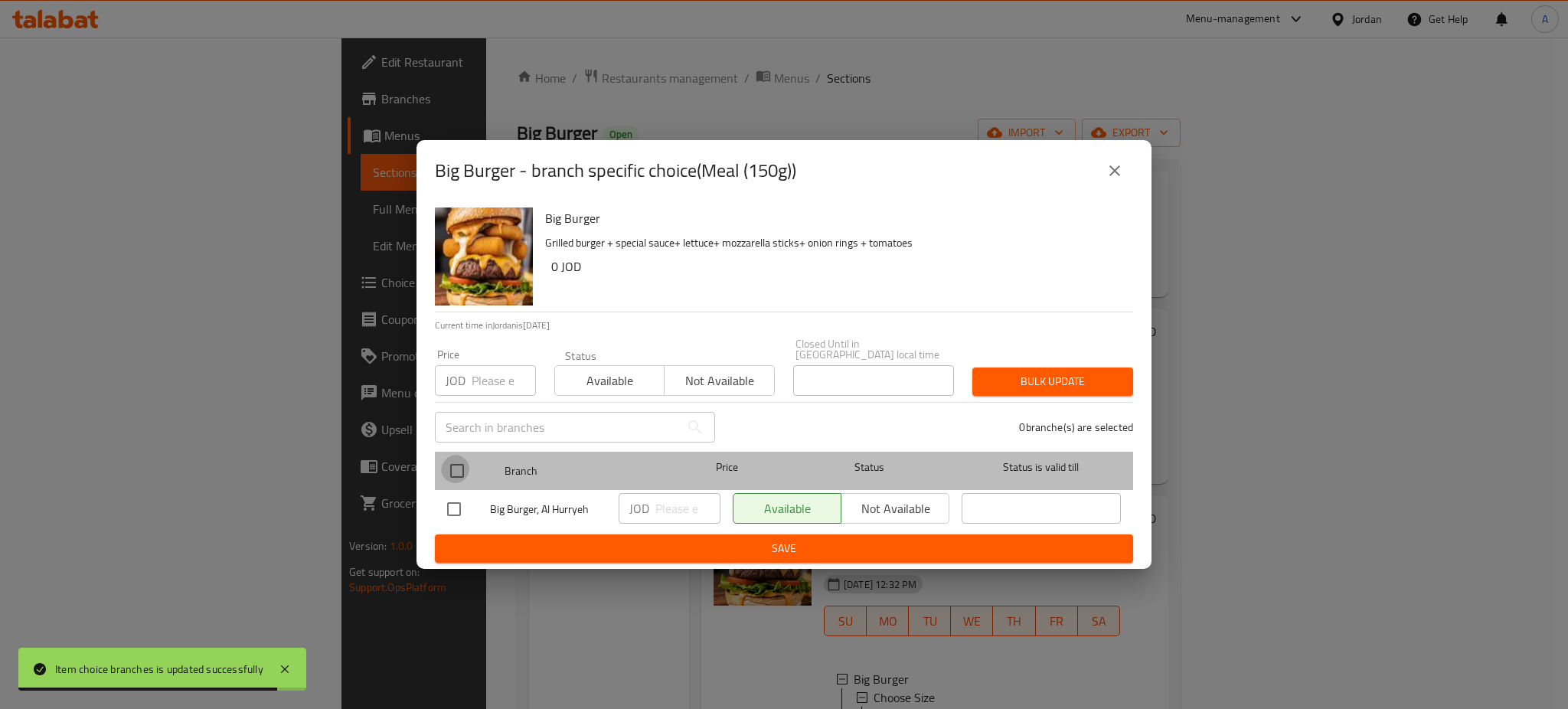
click at [451, 455] on input "checkbox" at bounding box center [457, 471] width 32 height 32
checkbox input "true"
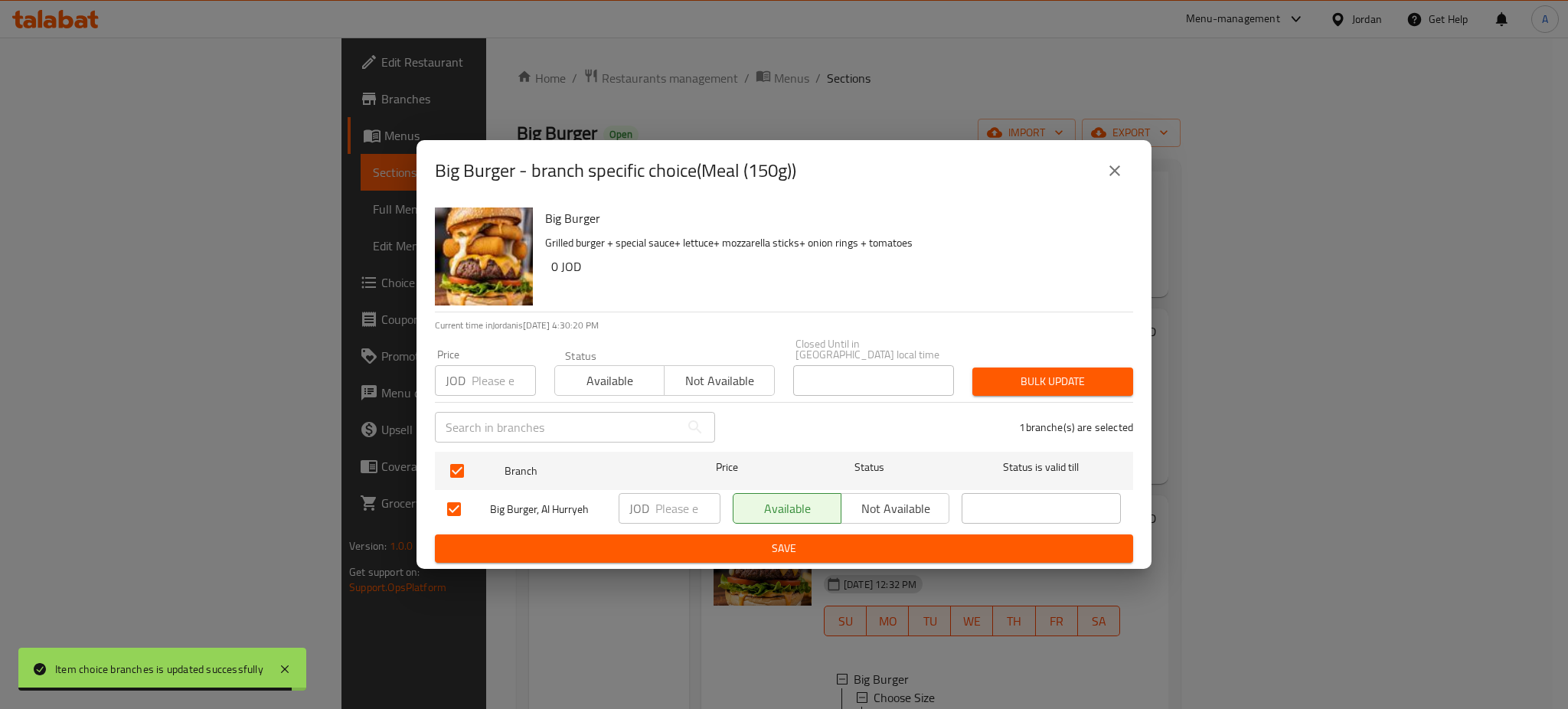
click at [672, 493] on input "number" at bounding box center [688, 508] width 65 height 30
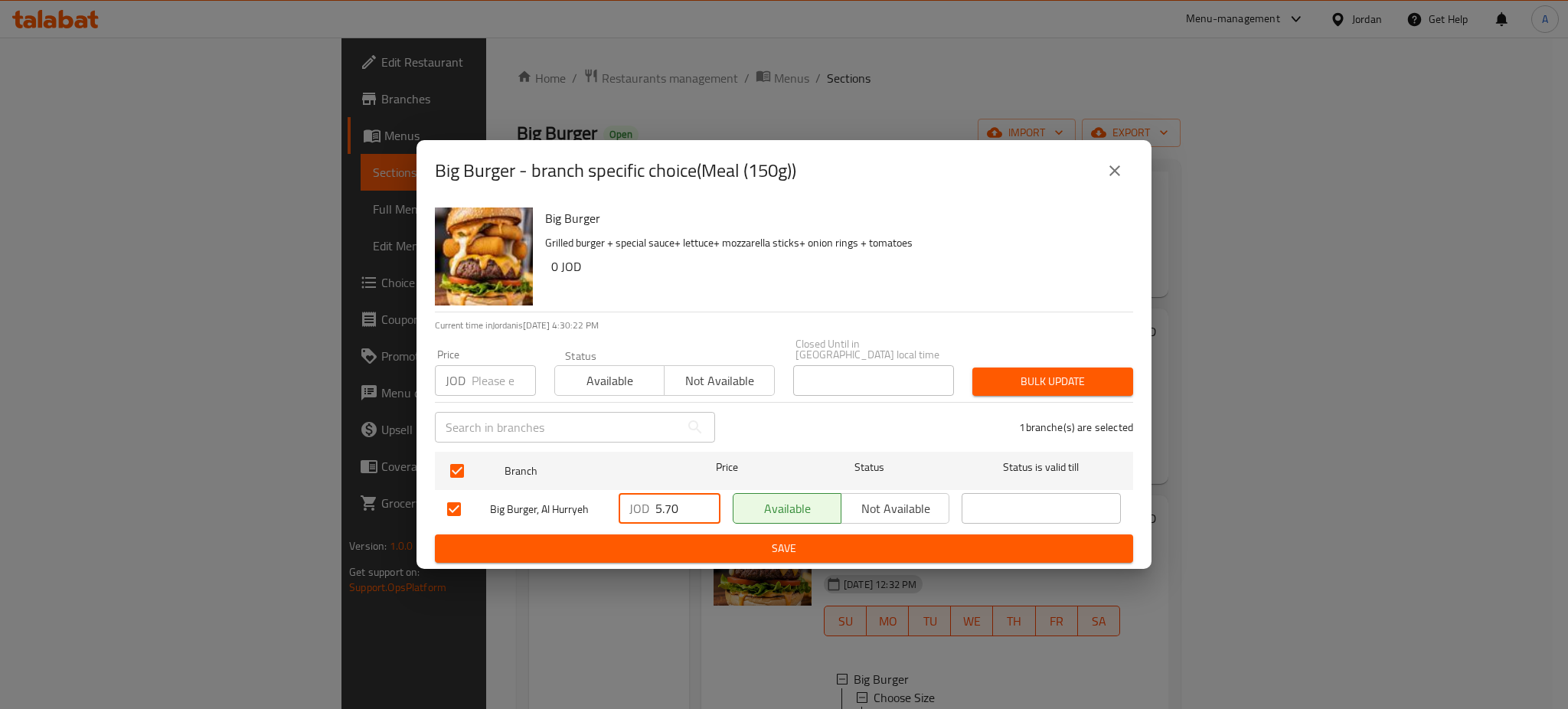
type input "5.70"
click at [809, 534] on button "Save" at bounding box center [784, 548] width 699 height 29
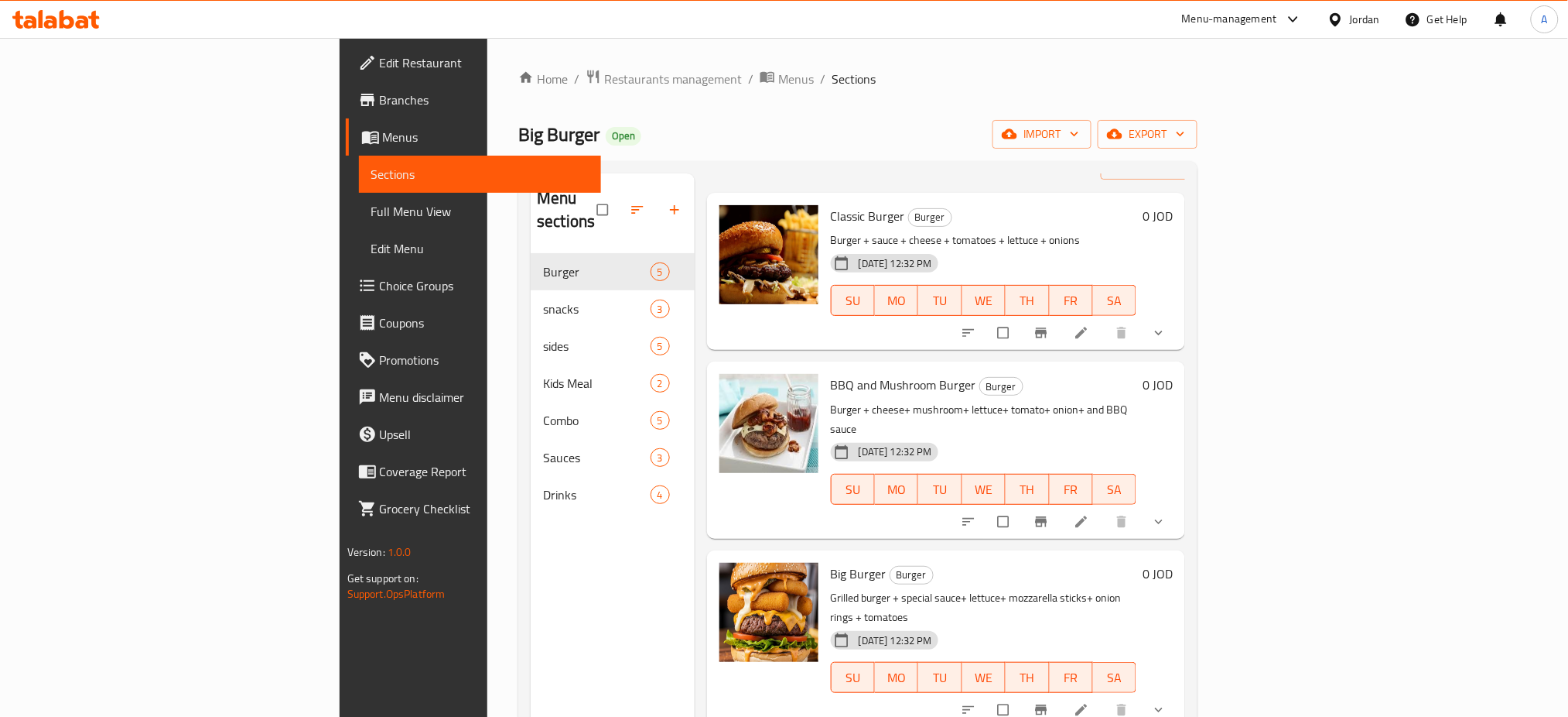
scroll to position [104, 0]
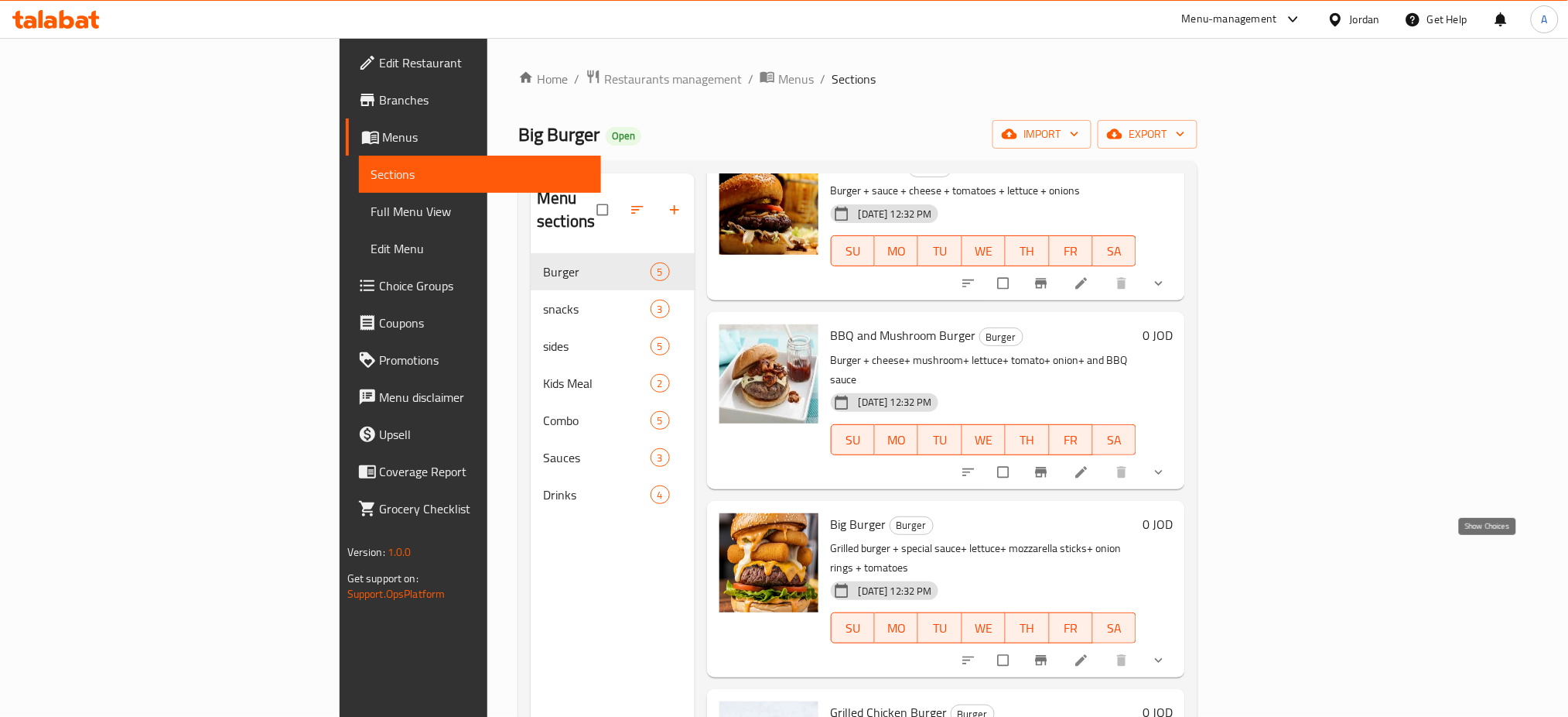
click at [1167, 652] on icon "show more" at bounding box center [1159, 659] width 15 height 15
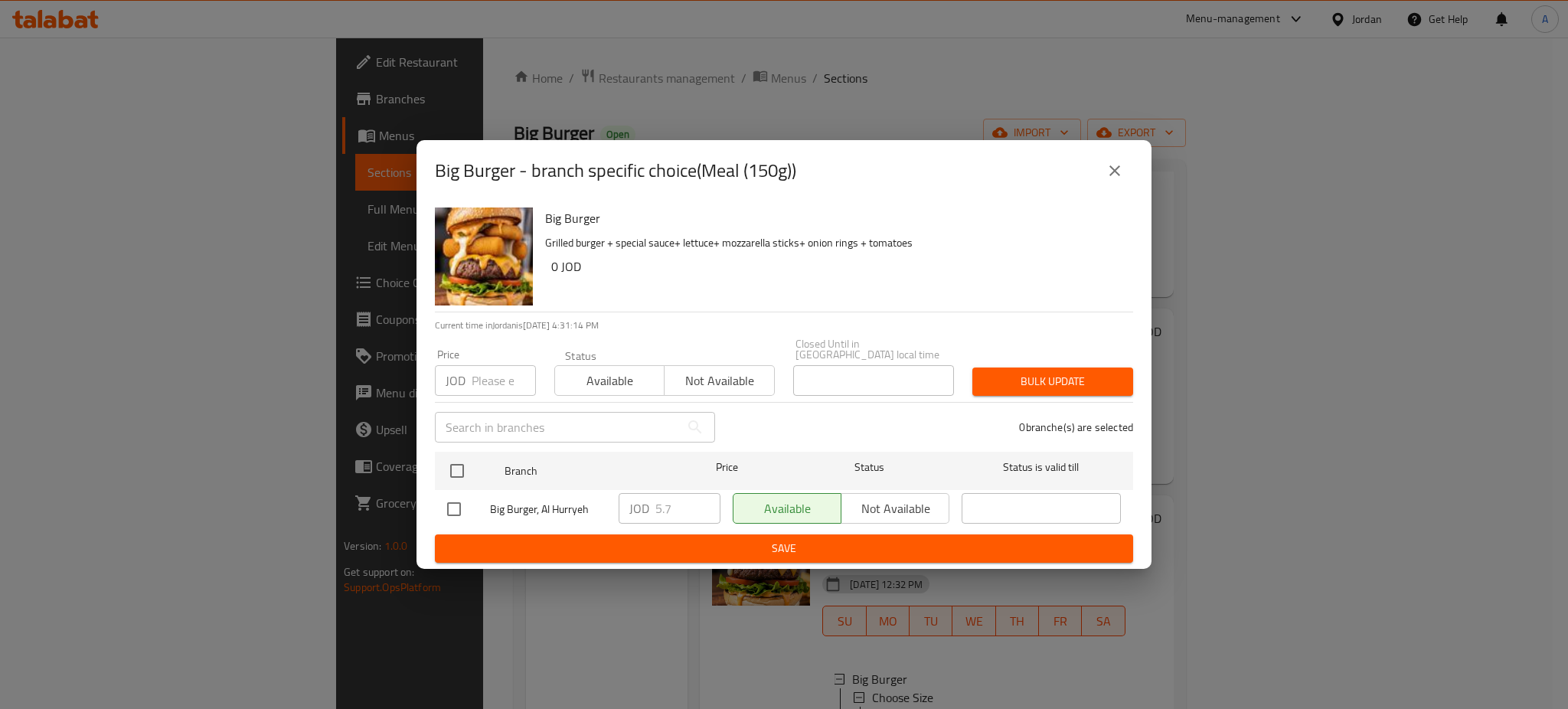
click at [1119, 189] on button "close" at bounding box center [1115, 170] width 37 height 37
